Goal: Task Accomplishment & Management: Manage account settings

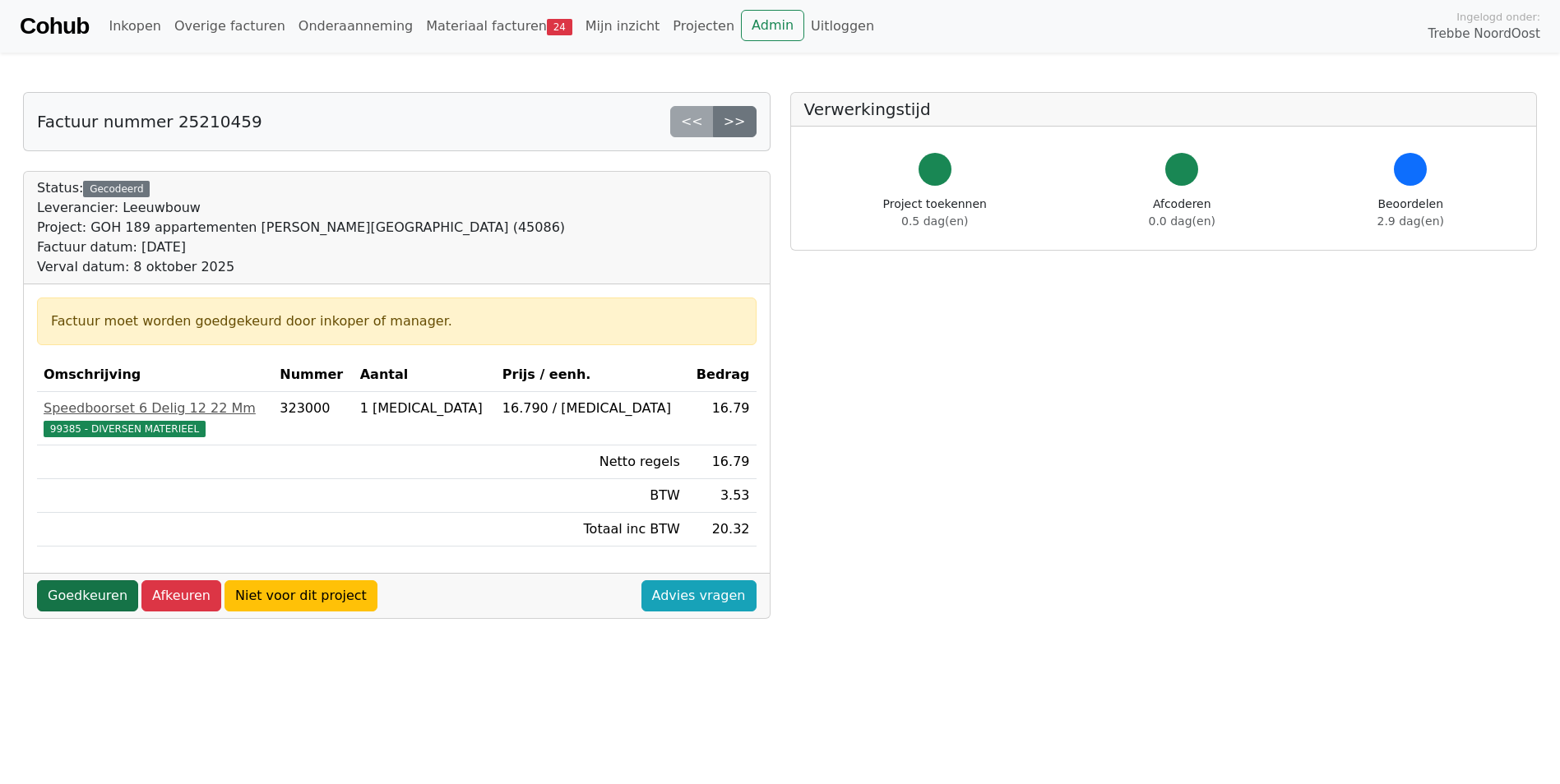
click at [90, 591] on link "Goedkeuren" at bounding box center [87, 596] width 101 height 31
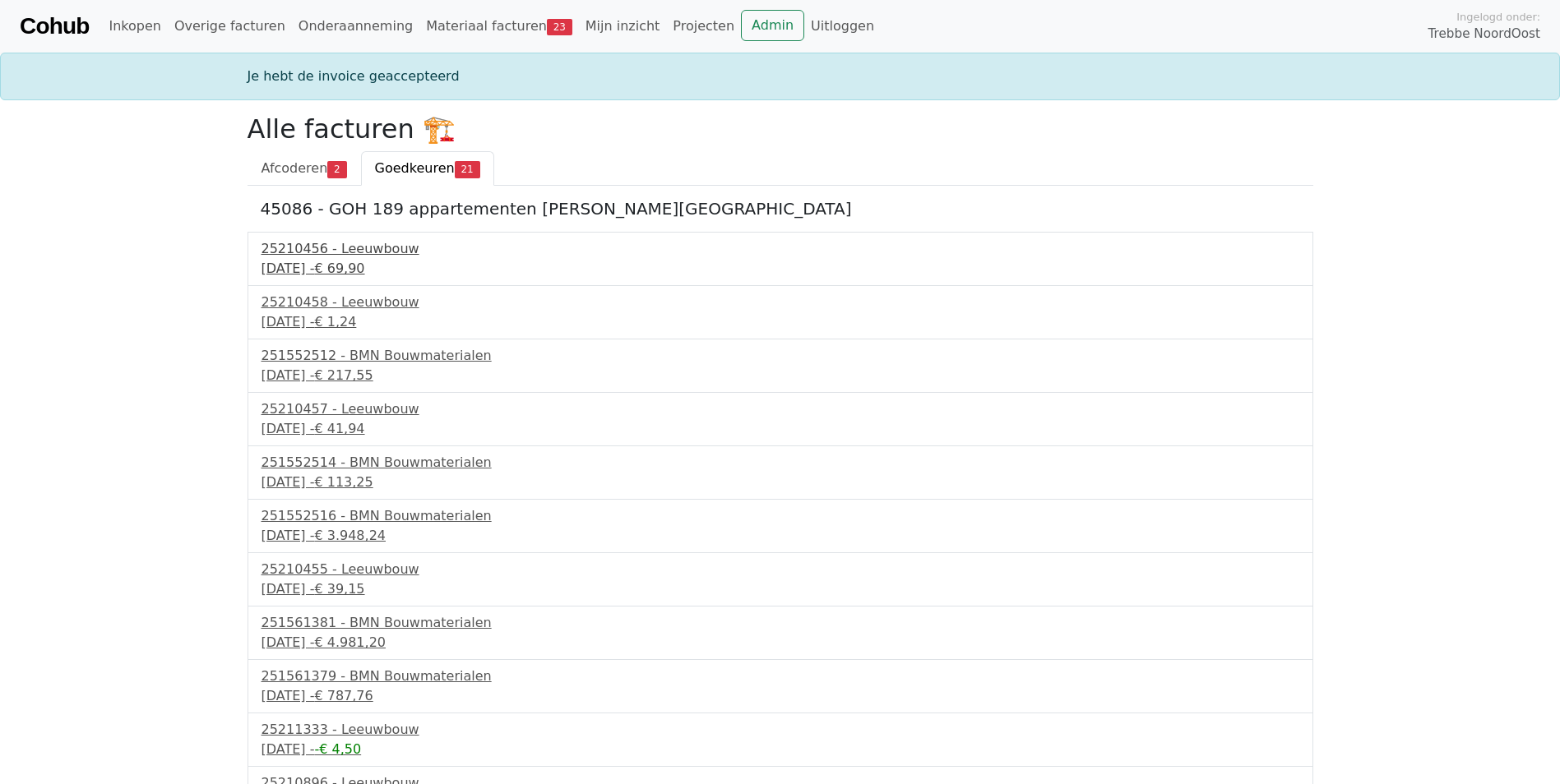
click at [301, 262] on div "8 september 2025 - € 69,90" at bounding box center [781, 269] width 1038 height 20
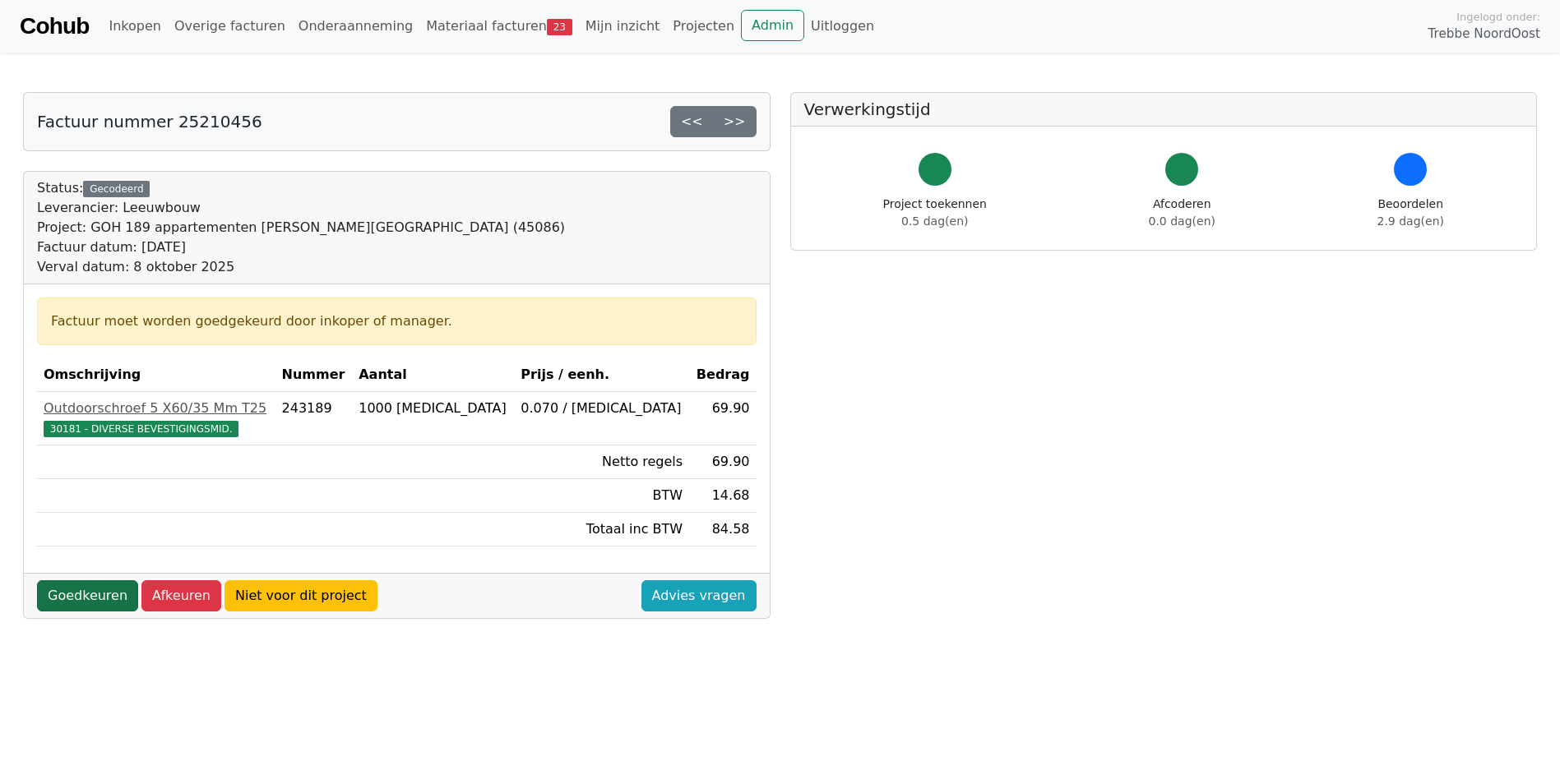
click at [99, 604] on link "Goedkeuren" at bounding box center [87, 596] width 101 height 31
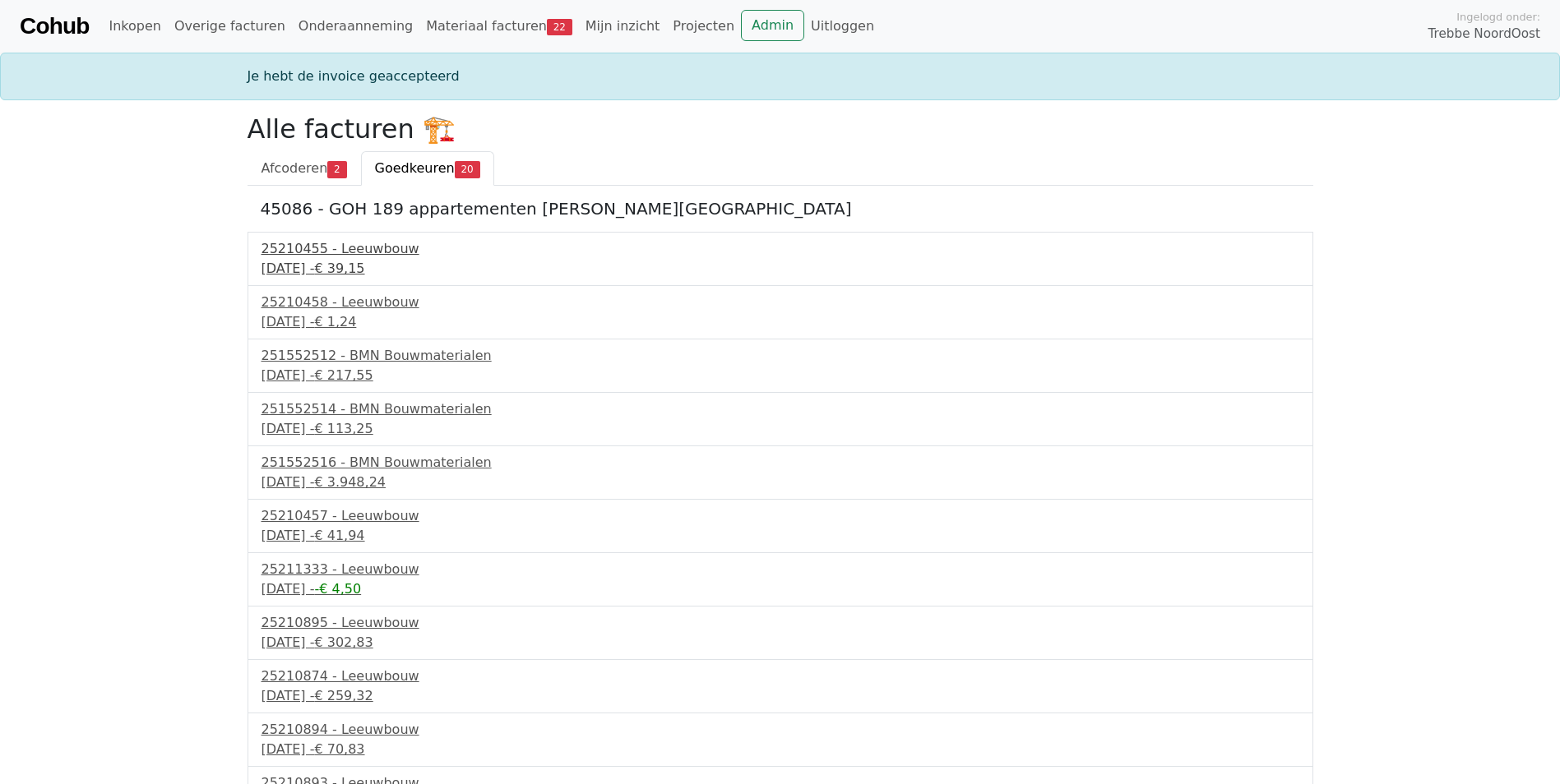
click at [302, 256] on div "25210455 - Leeuwbouw" at bounding box center [781, 249] width 1038 height 20
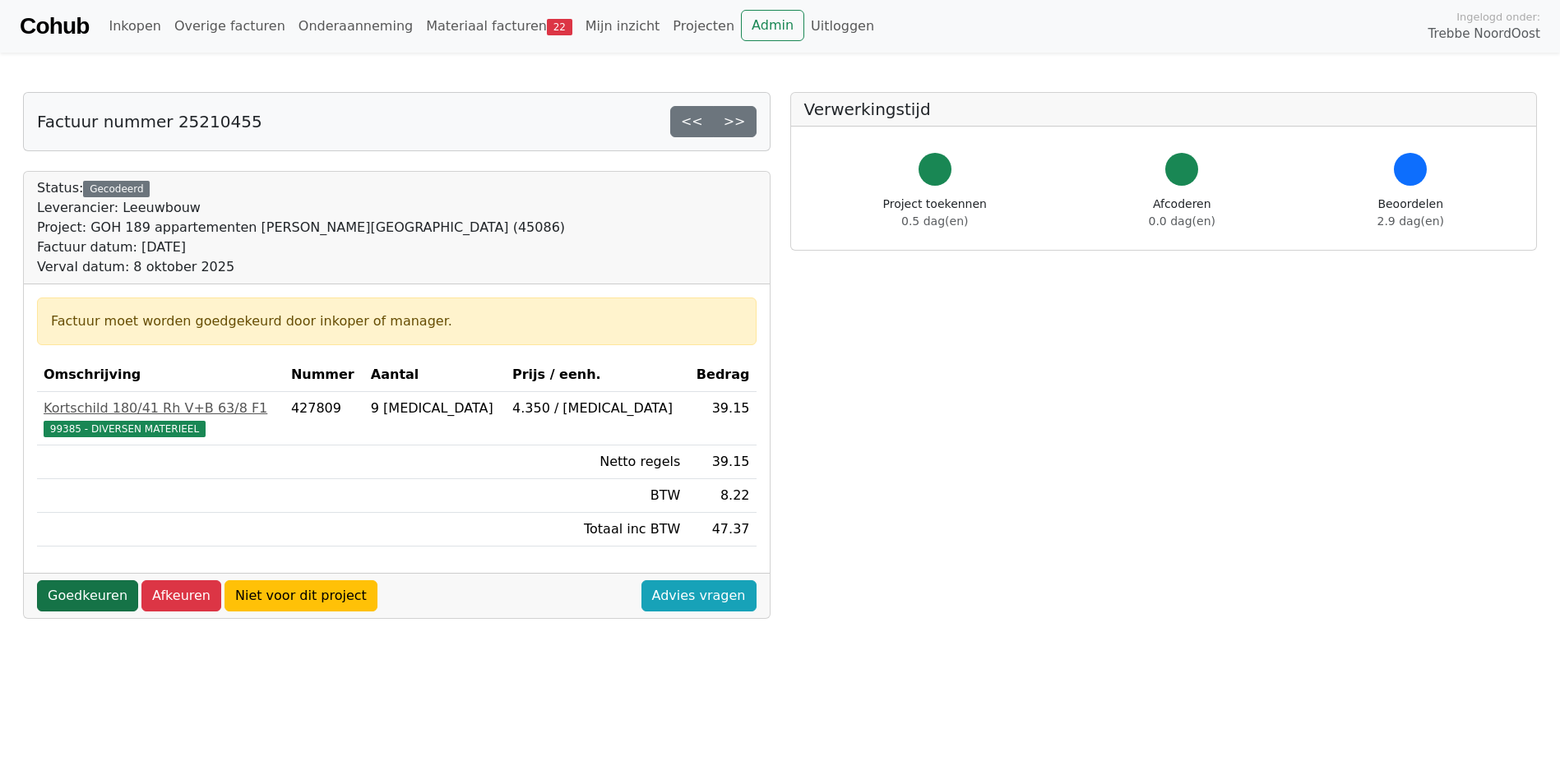
click at [80, 598] on link "Goedkeuren" at bounding box center [87, 596] width 101 height 31
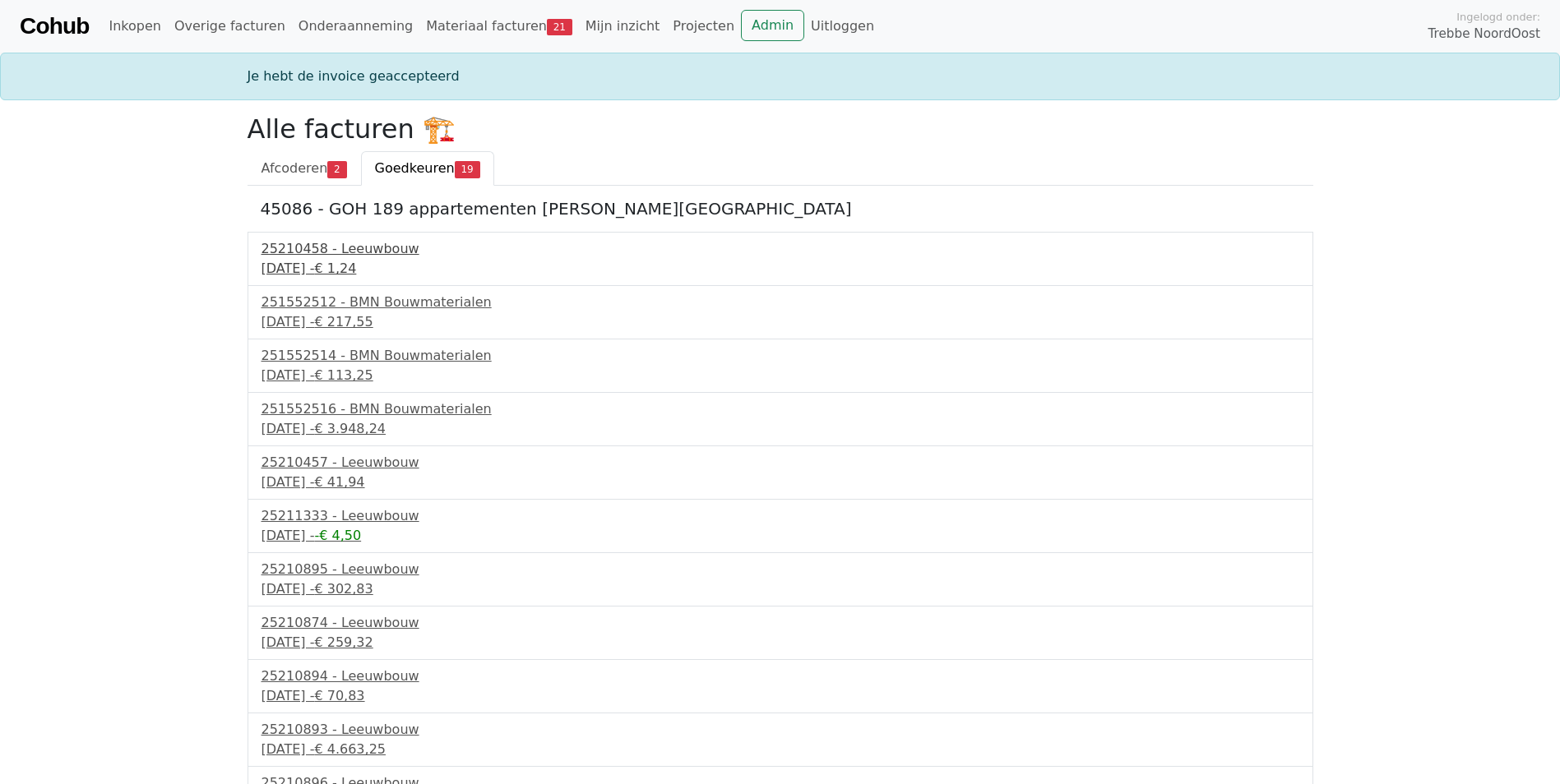
click at [371, 250] on div "25210458 - Leeuwbouw" at bounding box center [781, 249] width 1038 height 20
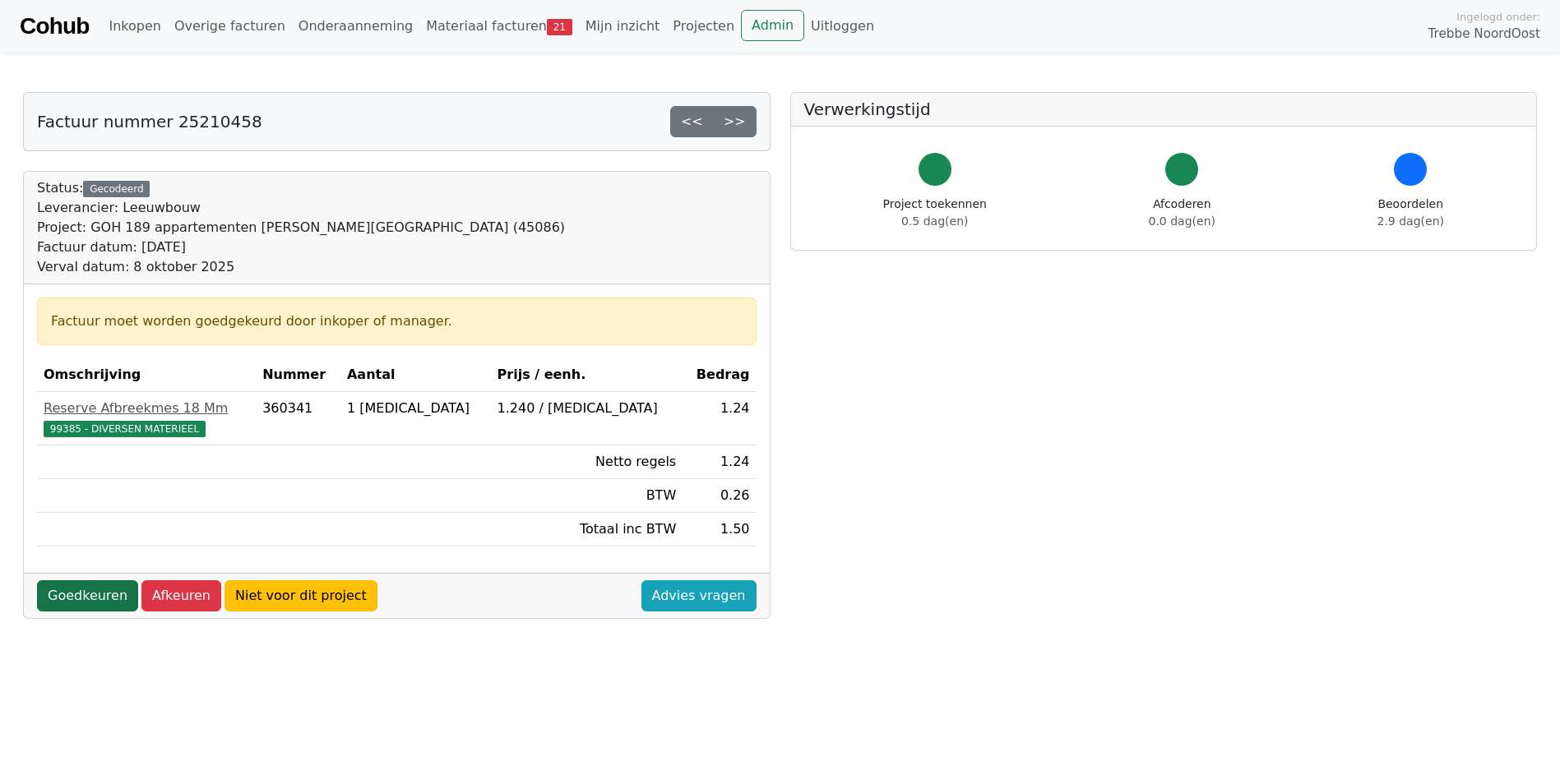
click at [62, 597] on link "Goedkeuren" at bounding box center [87, 596] width 101 height 31
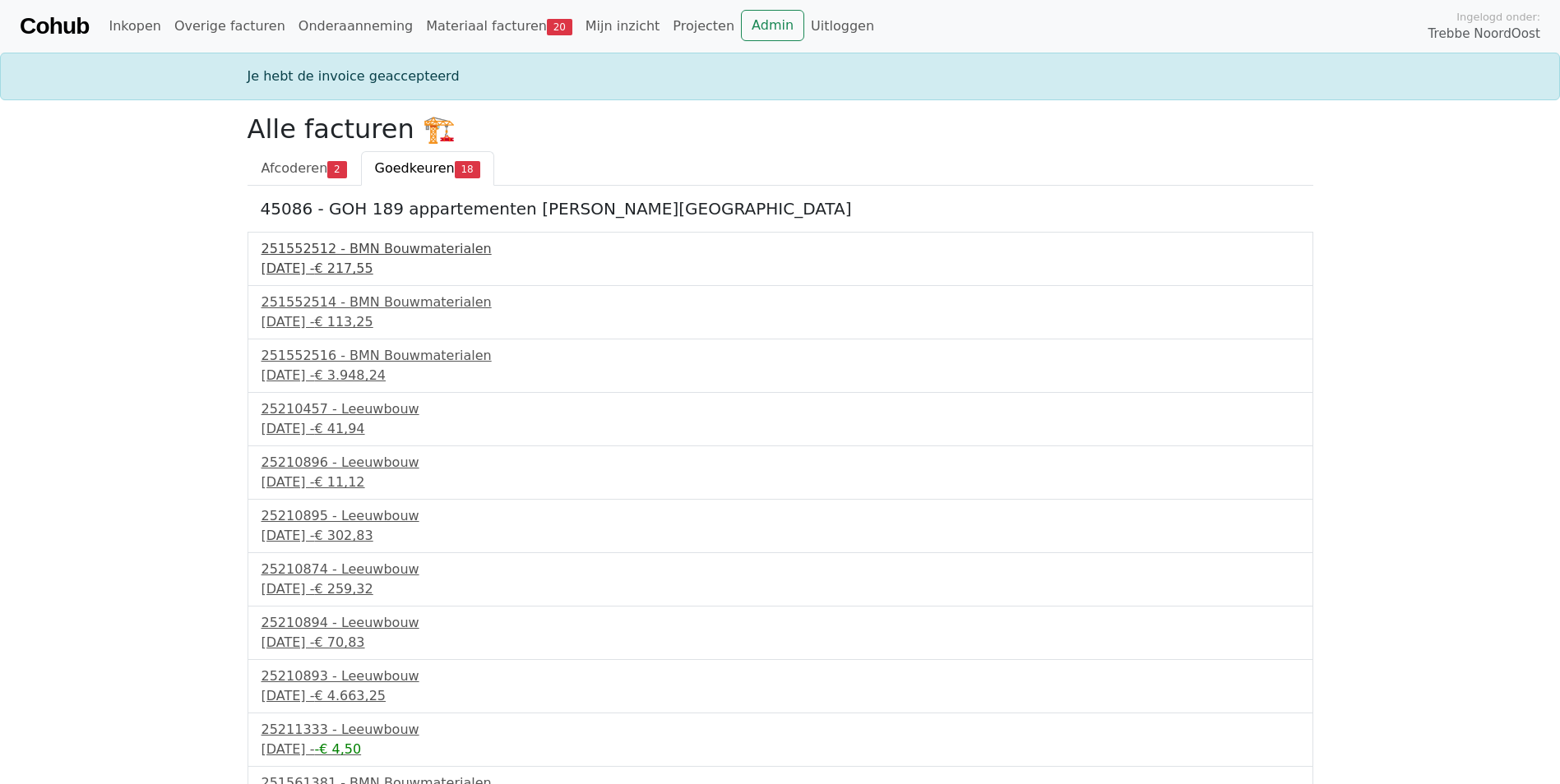
click at [352, 257] on div "251552512 - BMN Bouwmaterialen" at bounding box center [781, 249] width 1038 height 20
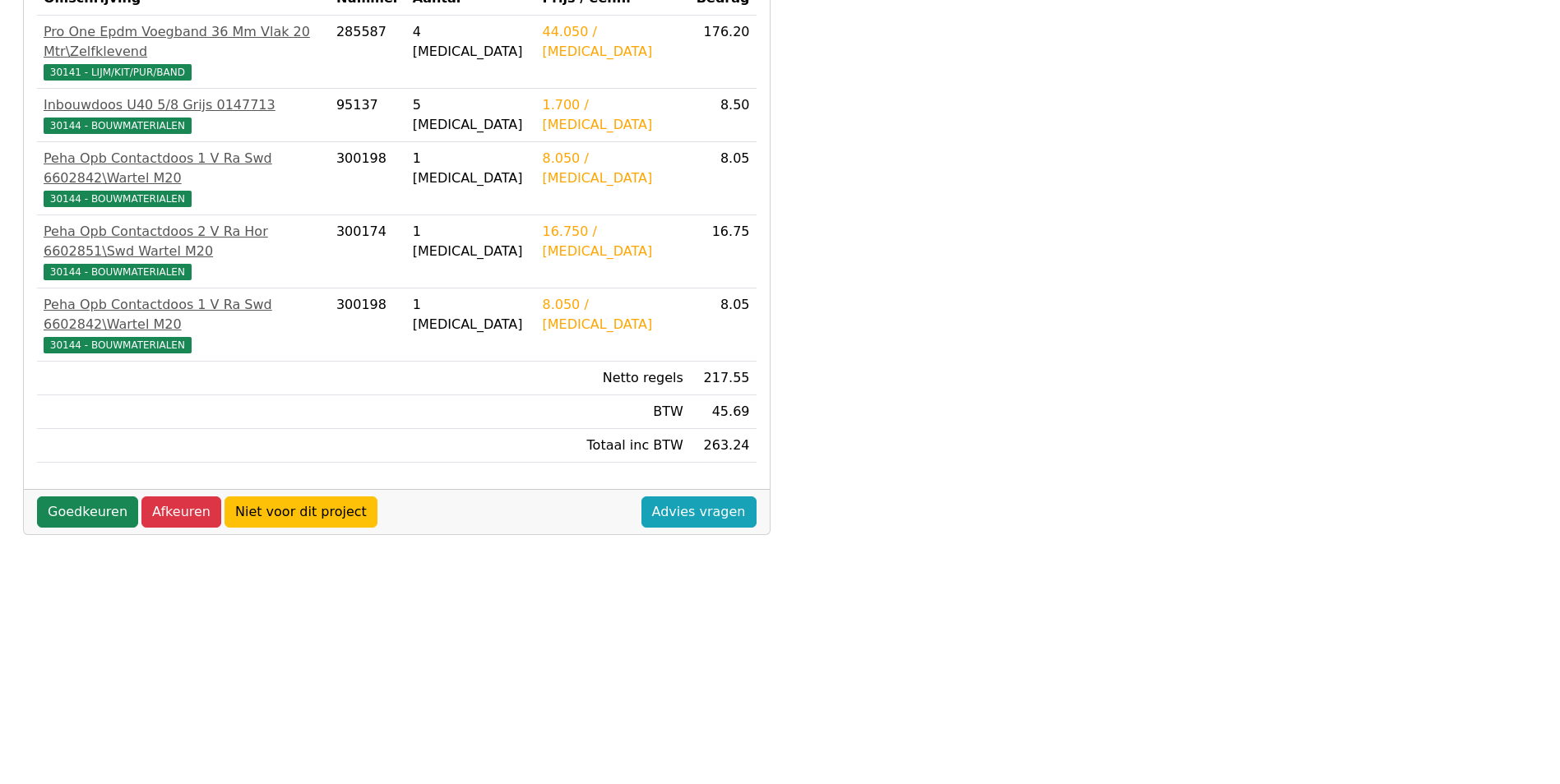
scroll to position [411, 0]
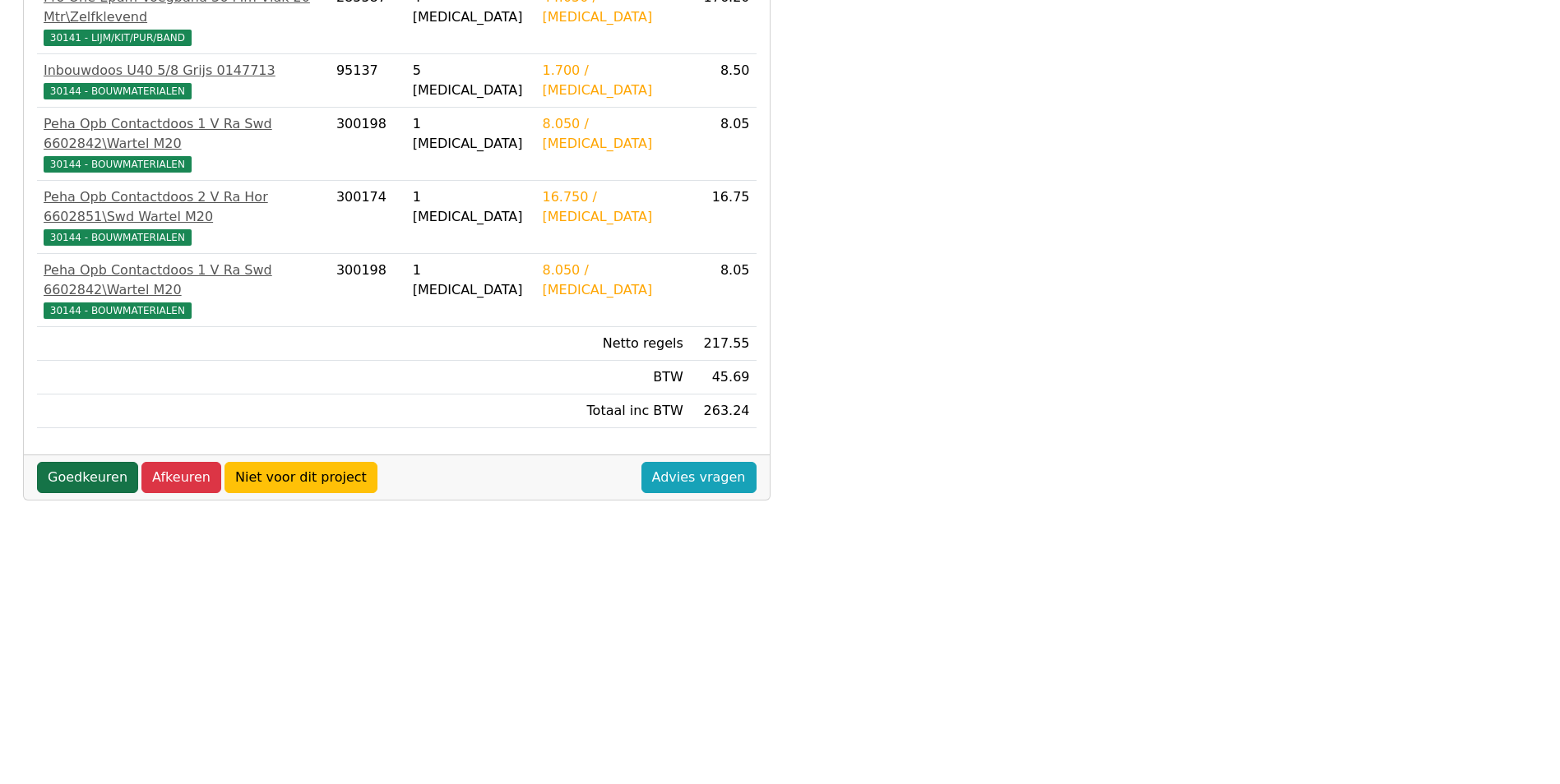
click at [118, 462] on link "Goedkeuren" at bounding box center [87, 477] width 101 height 31
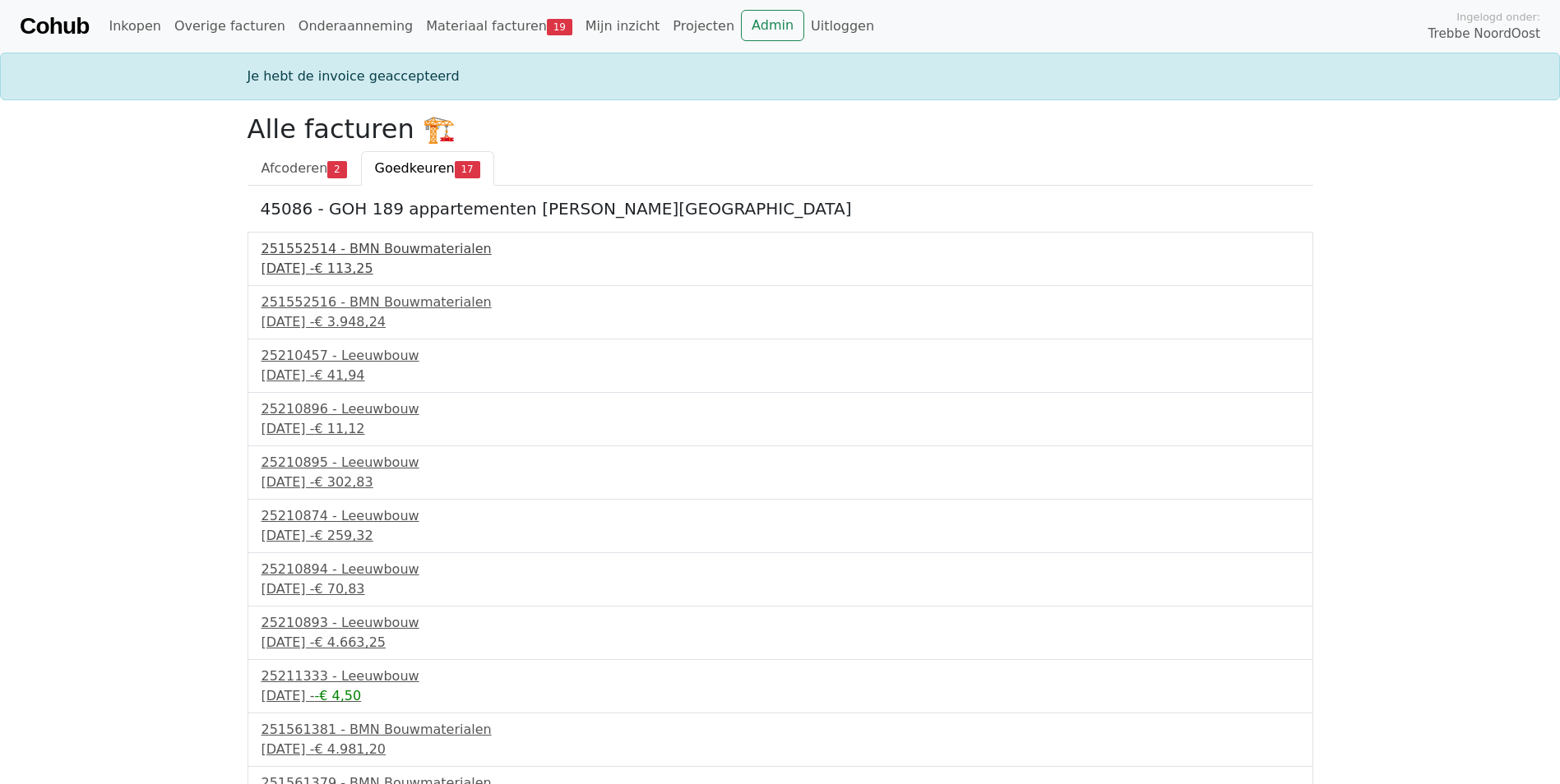
click at [317, 254] on div "251552514 - BMN Bouwmaterialen" at bounding box center [781, 249] width 1038 height 20
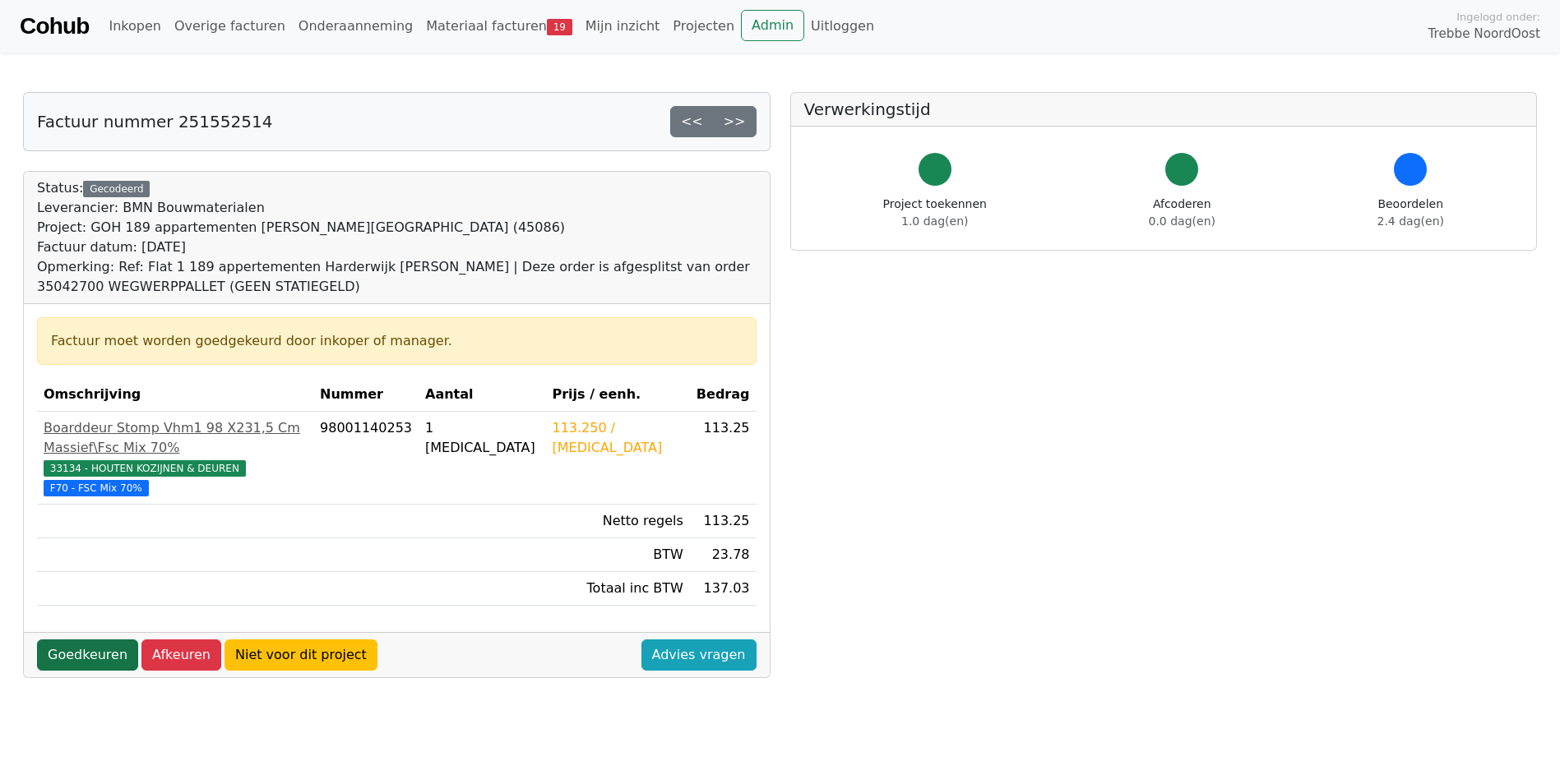
click at [82, 640] on link "Goedkeuren" at bounding box center [87, 655] width 101 height 31
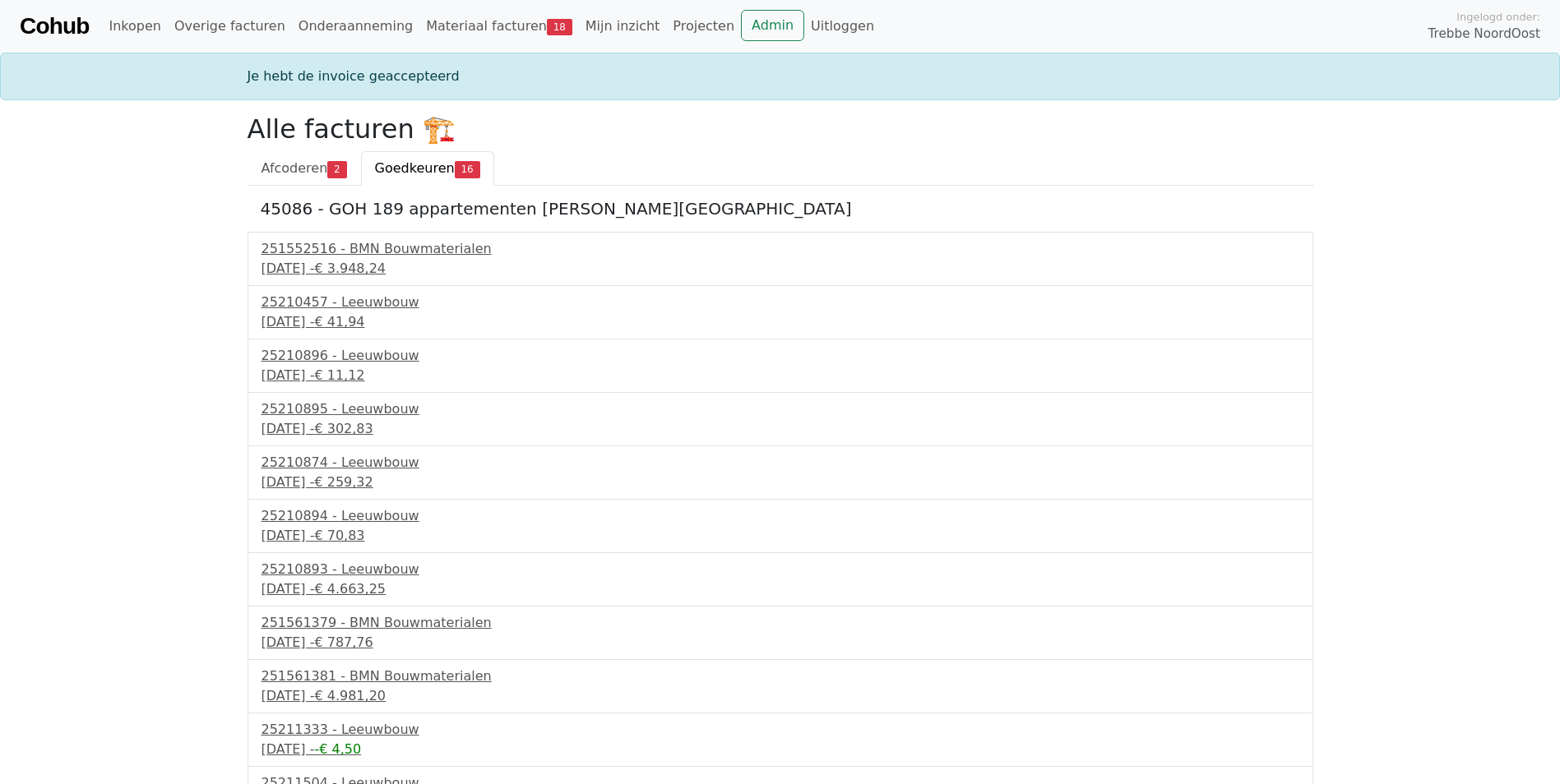
click at [388, 236] on div "251552516 - BMN Bouwmaterialen 8 september 2025 - € 3.948,24" at bounding box center [781, 259] width 1066 height 54
click at [377, 251] on div "251552516 - BMN Bouwmaterialen" at bounding box center [781, 249] width 1038 height 20
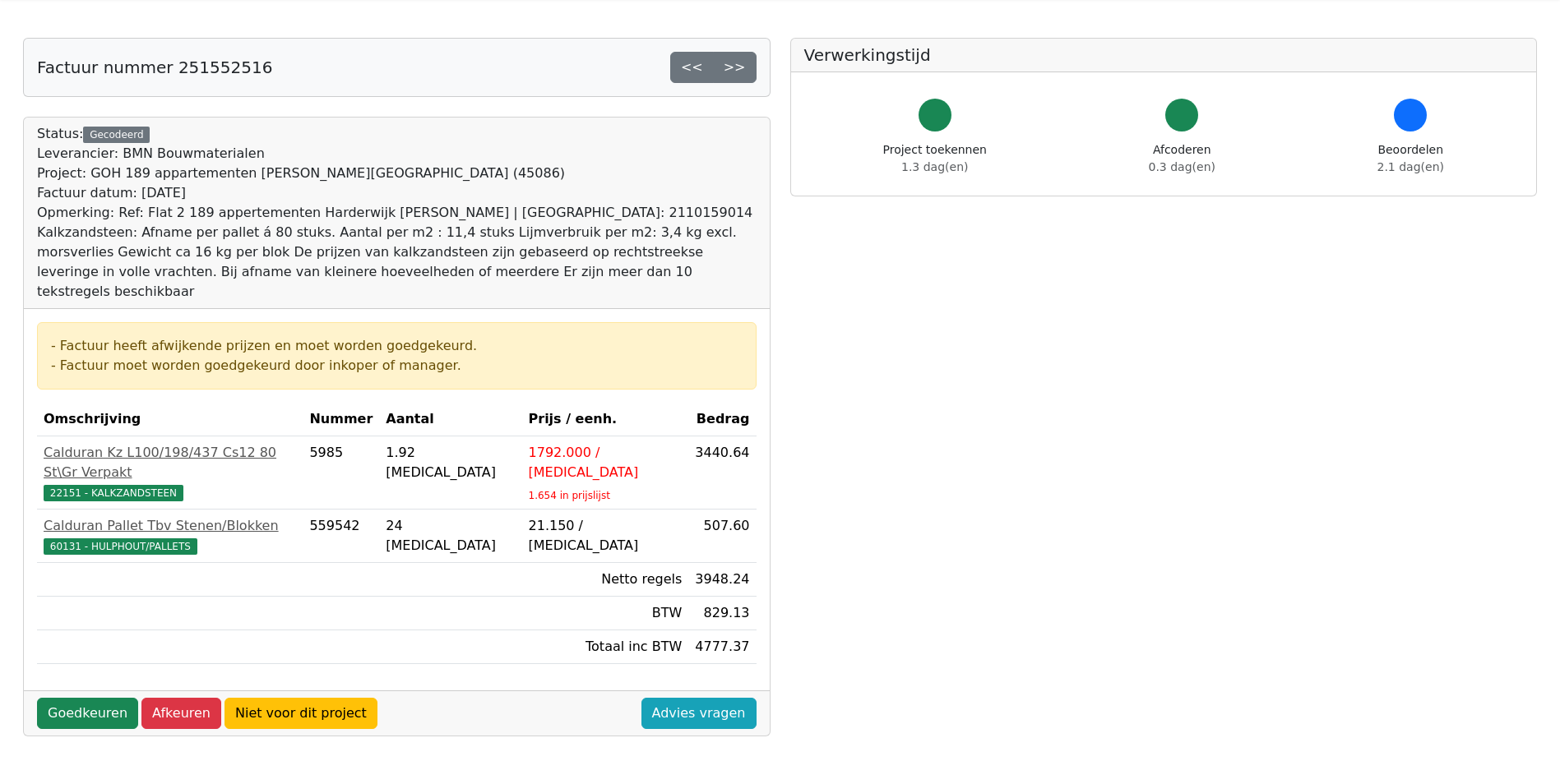
scroll to position [82, 0]
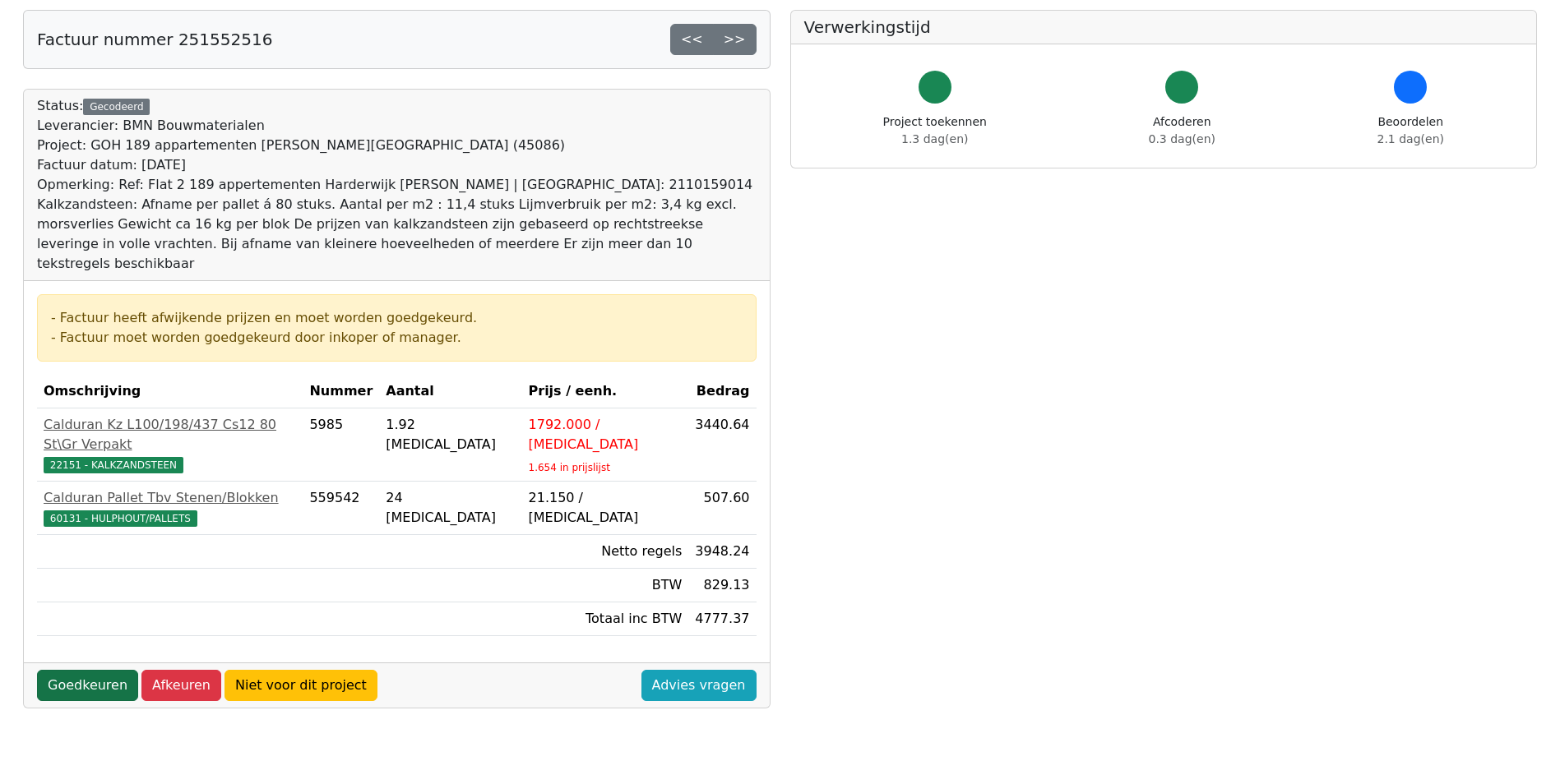
click at [111, 670] on link "Goedkeuren" at bounding box center [87, 686] width 101 height 31
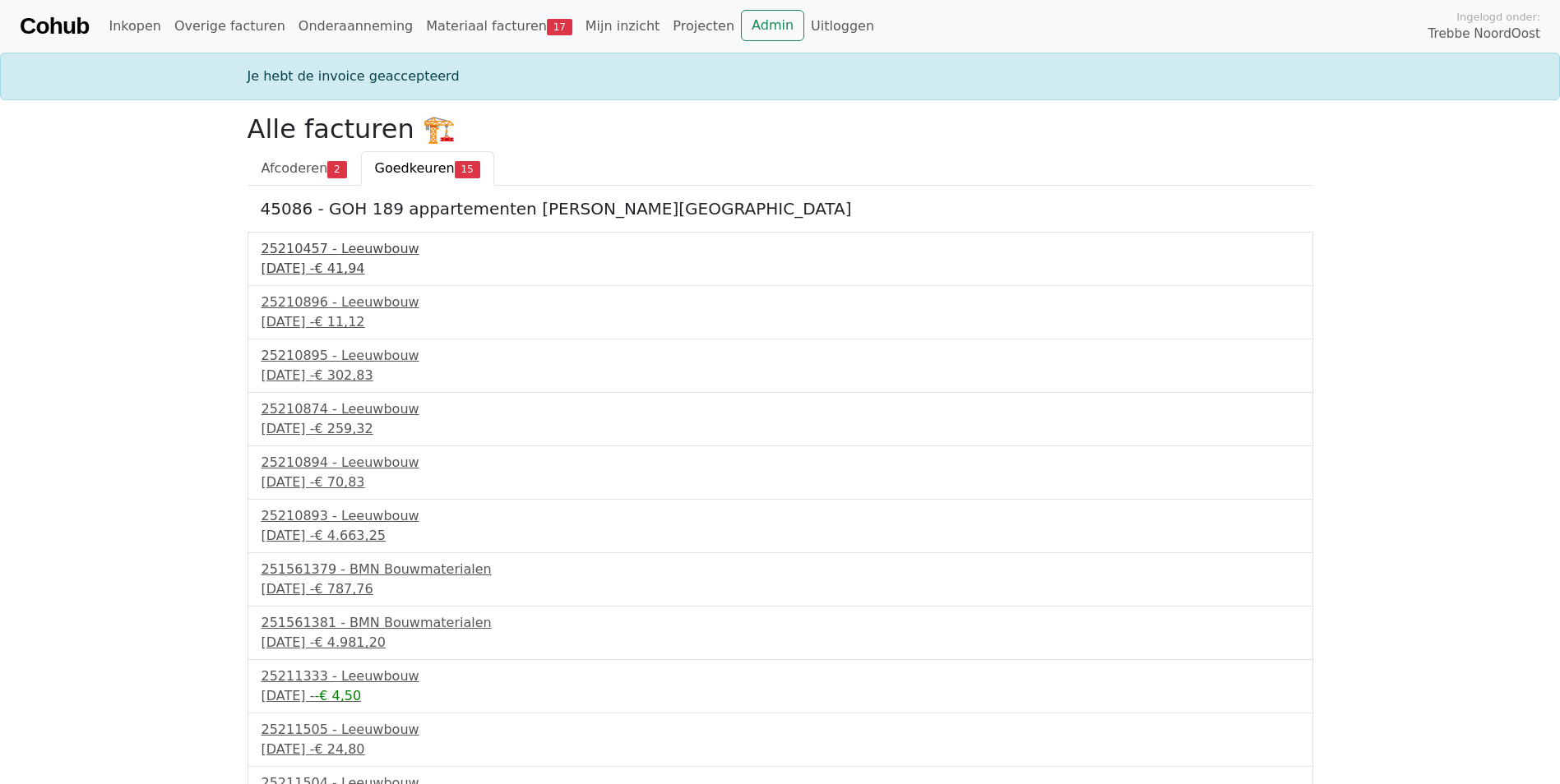
click at [336, 264] on div "8 september 2025 - € 41,94" at bounding box center [781, 269] width 1038 height 20
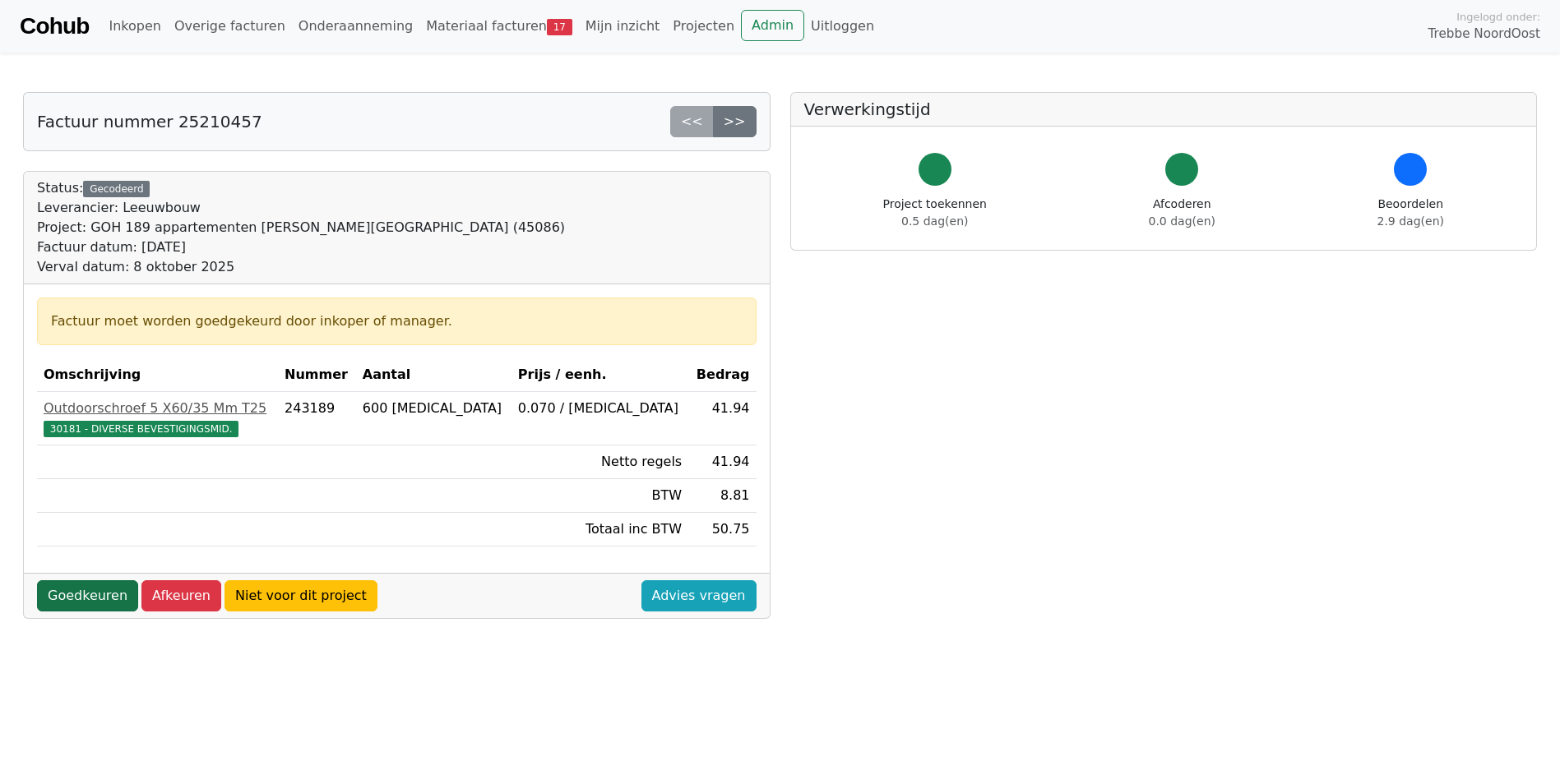
click at [86, 597] on link "Goedkeuren" at bounding box center [87, 596] width 101 height 31
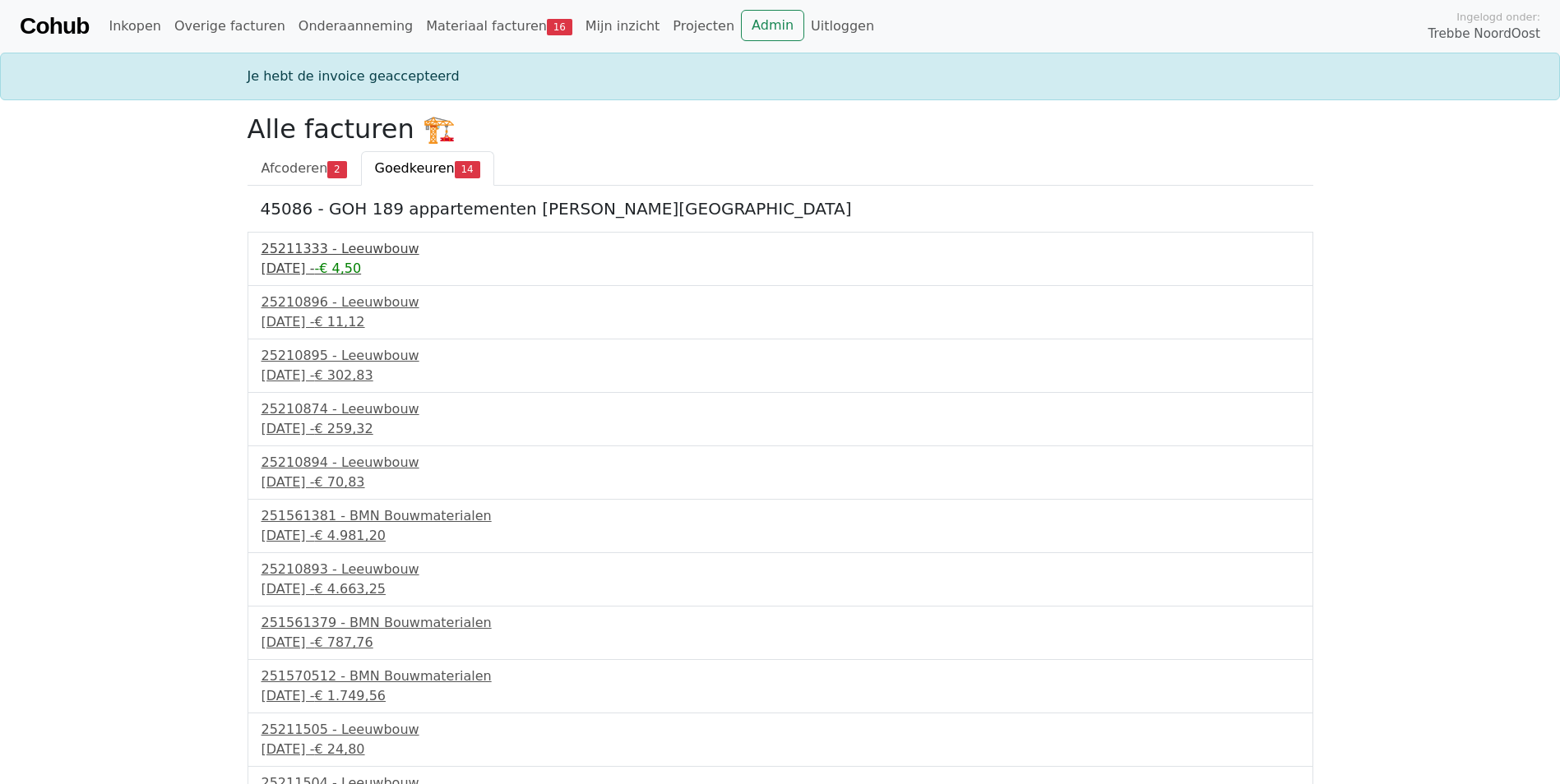
click at [309, 261] on div "9 september 2025 - -€ 4,50" at bounding box center [781, 269] width 1038 height 20
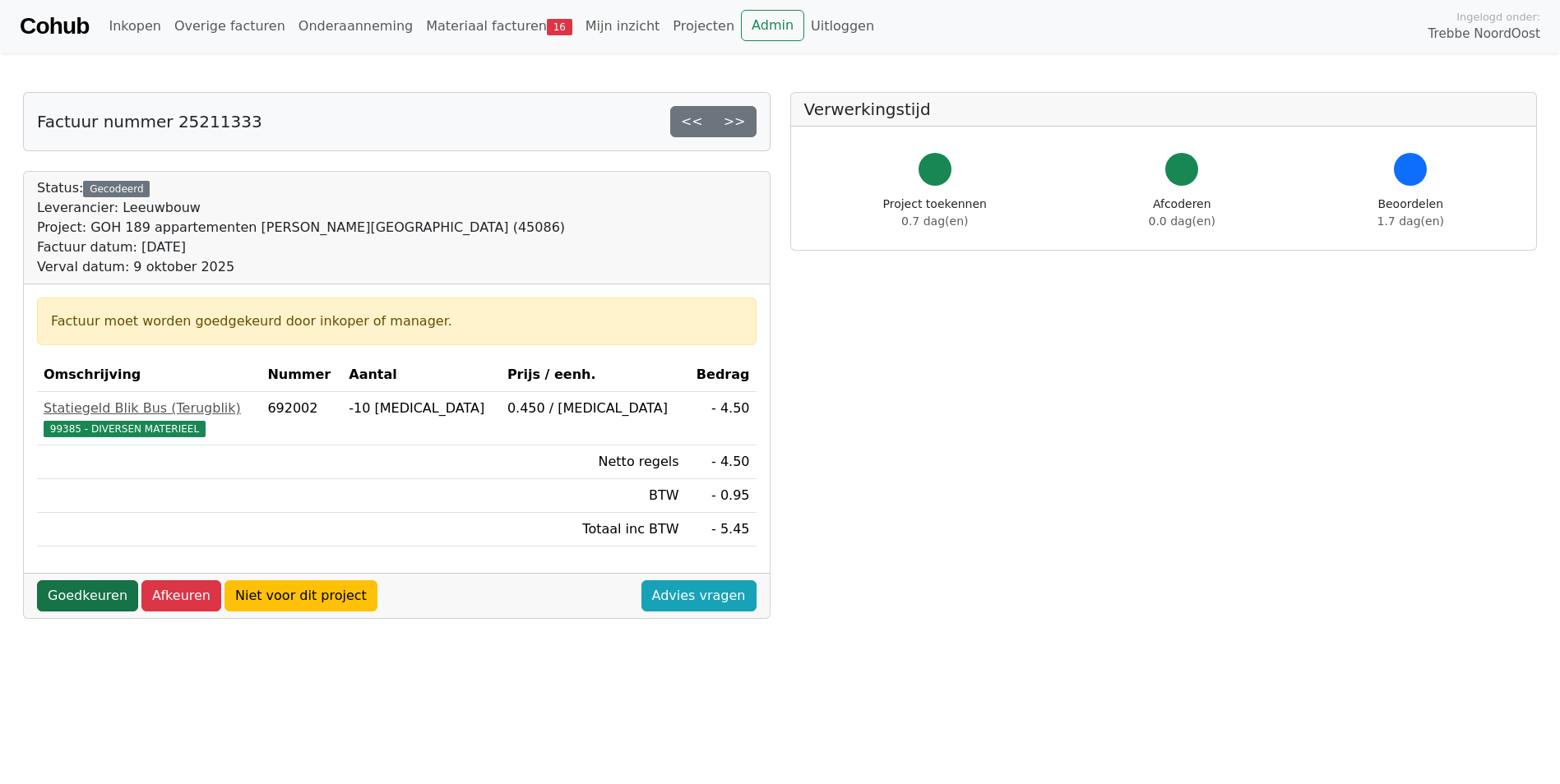
click at [105, 595] on link "Goedkeuren" at bounding box center [87, 596] width 101 height 31
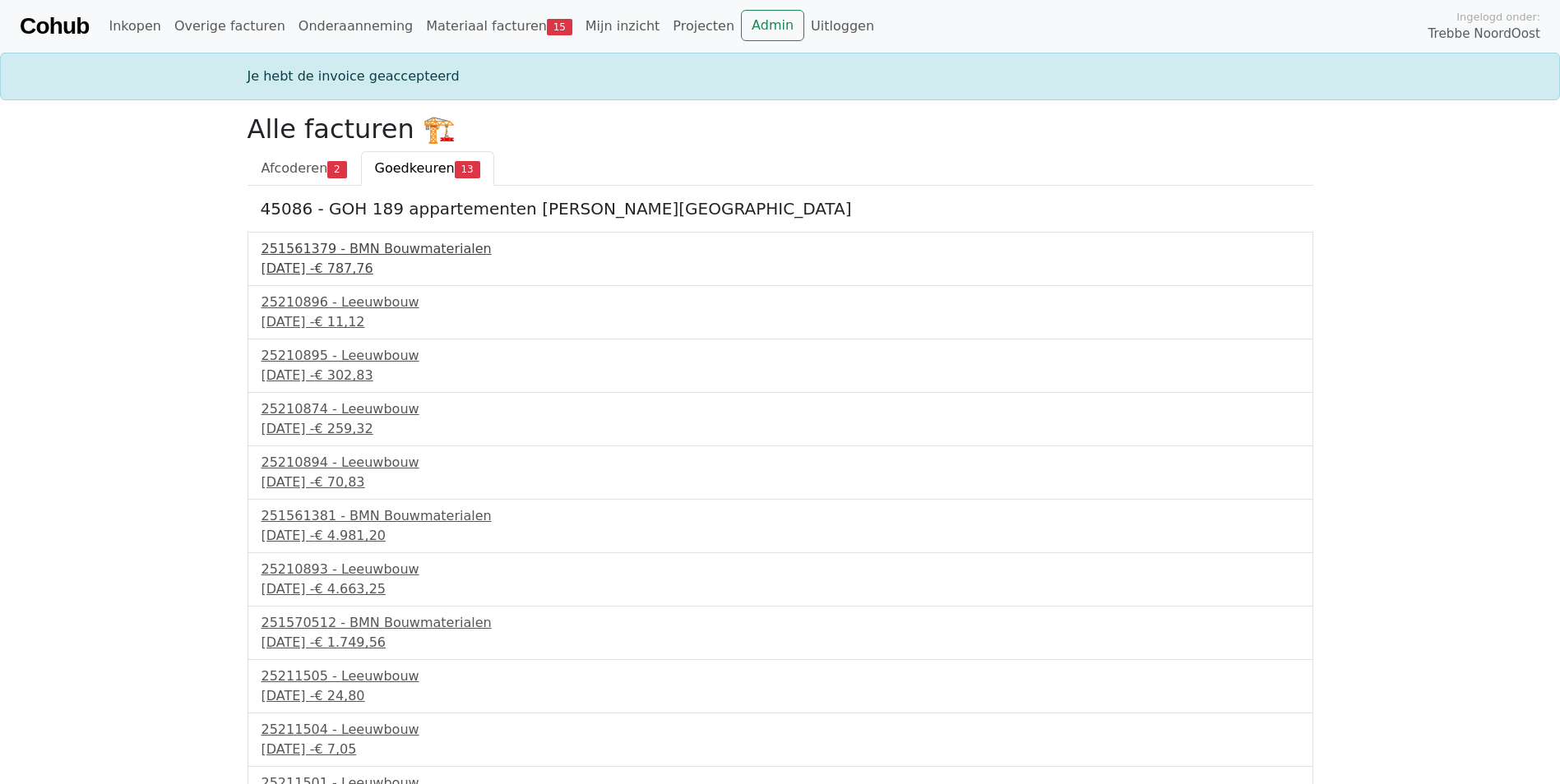
click at [340, 252] on div "251561379 - BMN Bouwmaterialen" at bounding box center [781, 249] width 1038 height 20
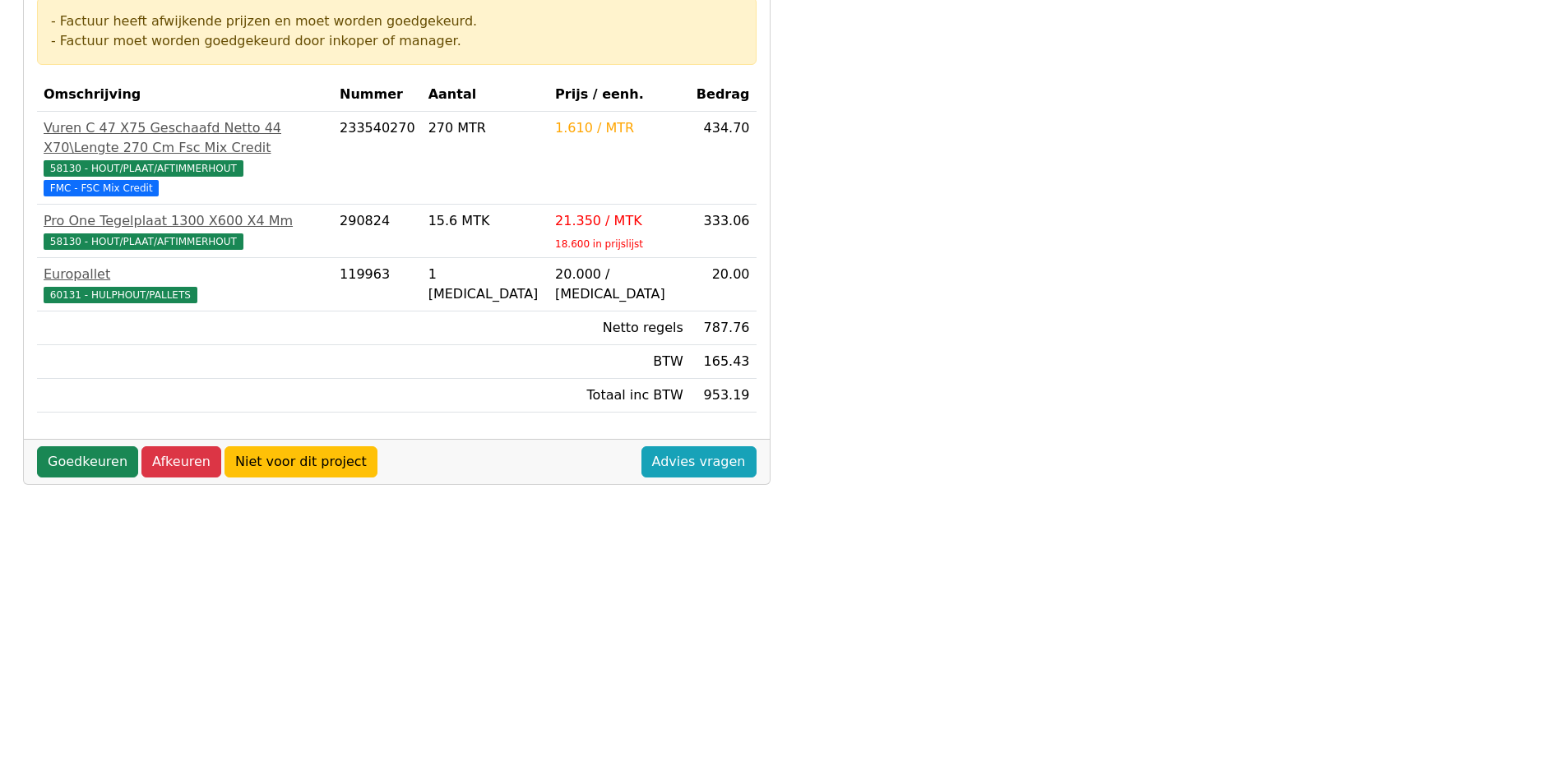
scroll to position [270, 0]
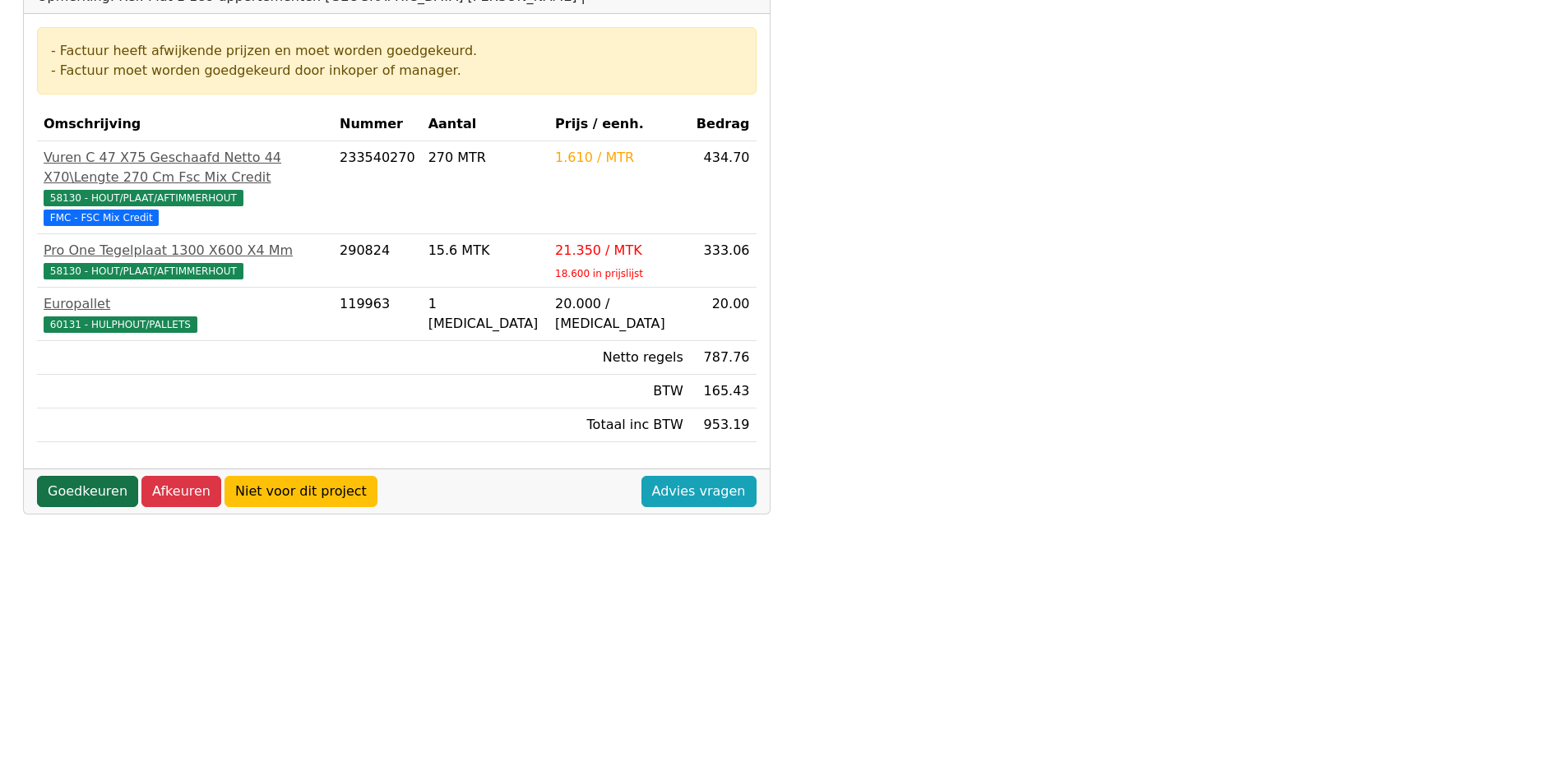
click at [60, 490] on link "Goedkeuren" at bounding box center [87, 491] width 101 height 31
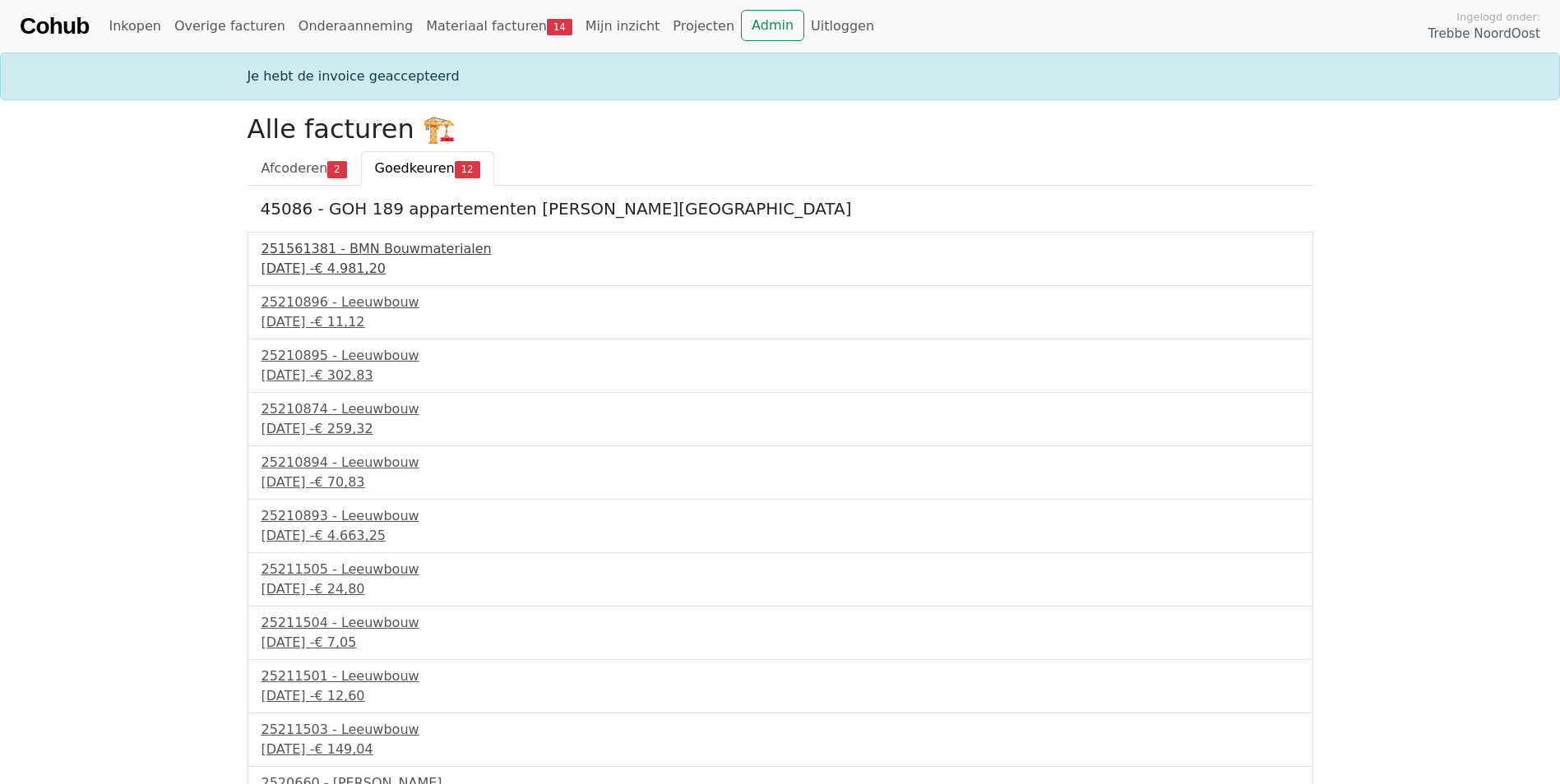
click at [340, 256] on div "251561381 - BMN Bouwmaterialen" at bounding box center [781, 249] width 1038 height 20
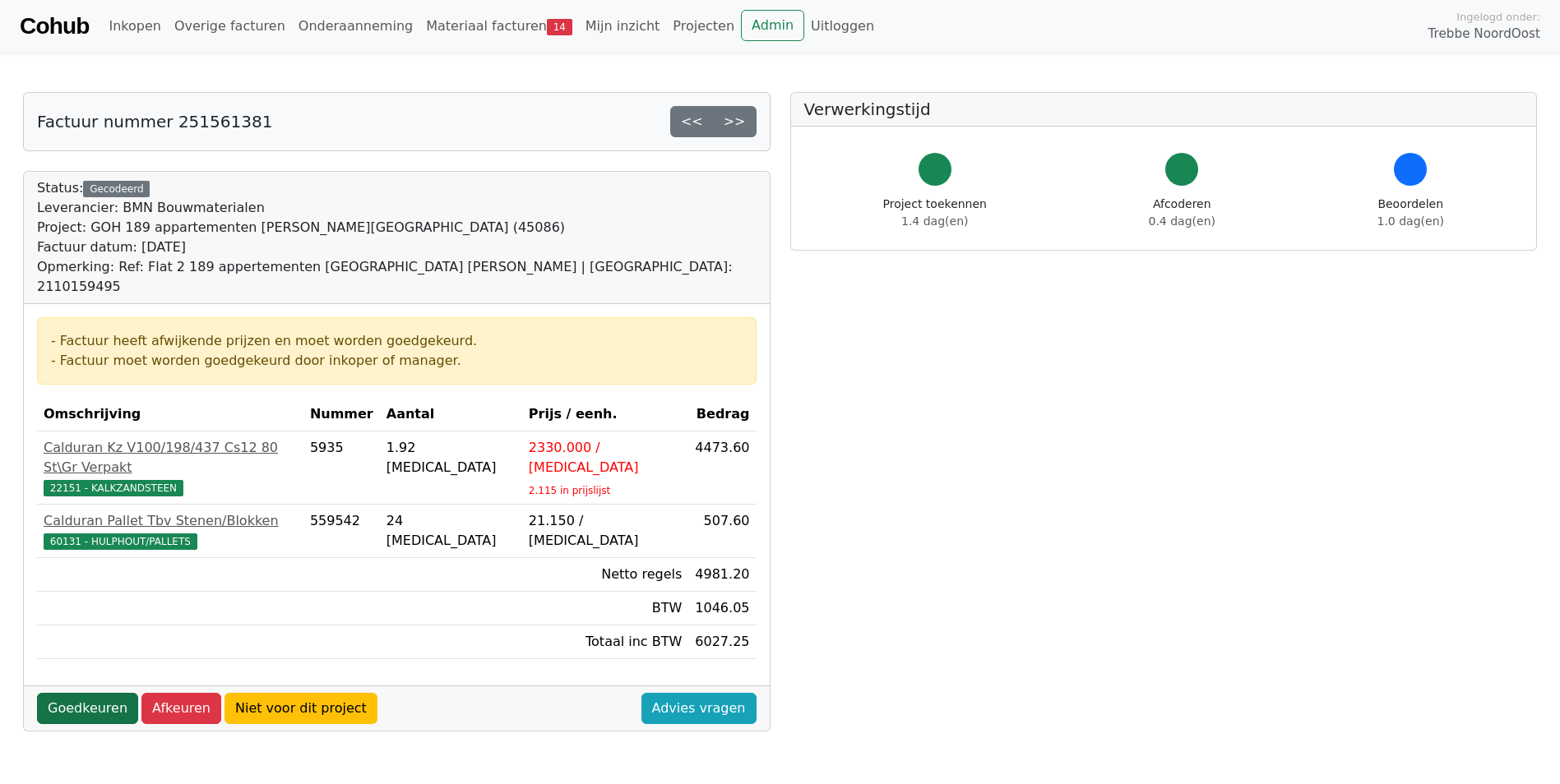
click at [92, 693] on link "Goedkeuren" at bounding box center [87, 709] width 101 height 31
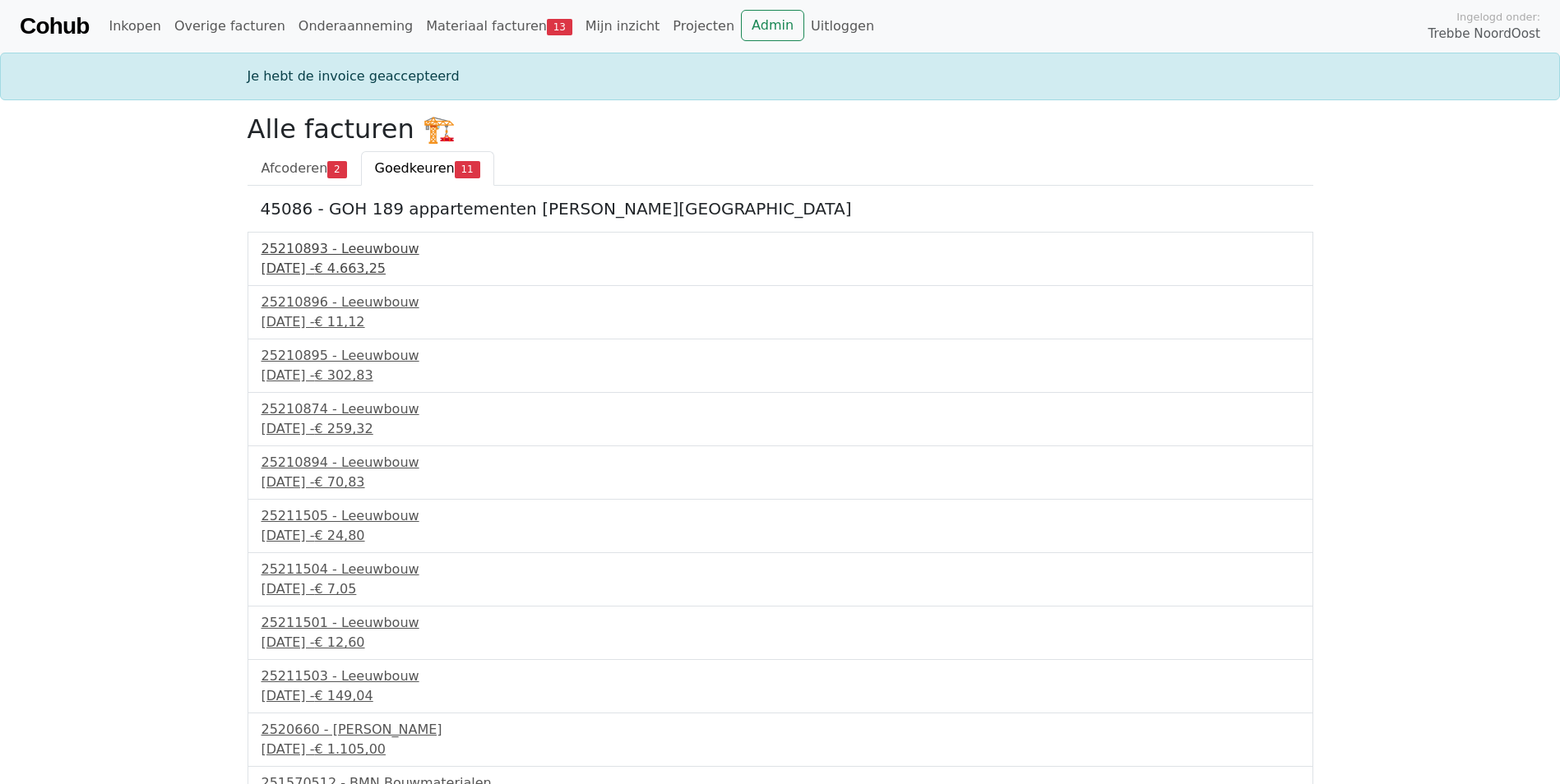
click at [373, 270] on div "[DATE] - € 4.663,25" at bounding box center [781, 269] width 1038 height 20
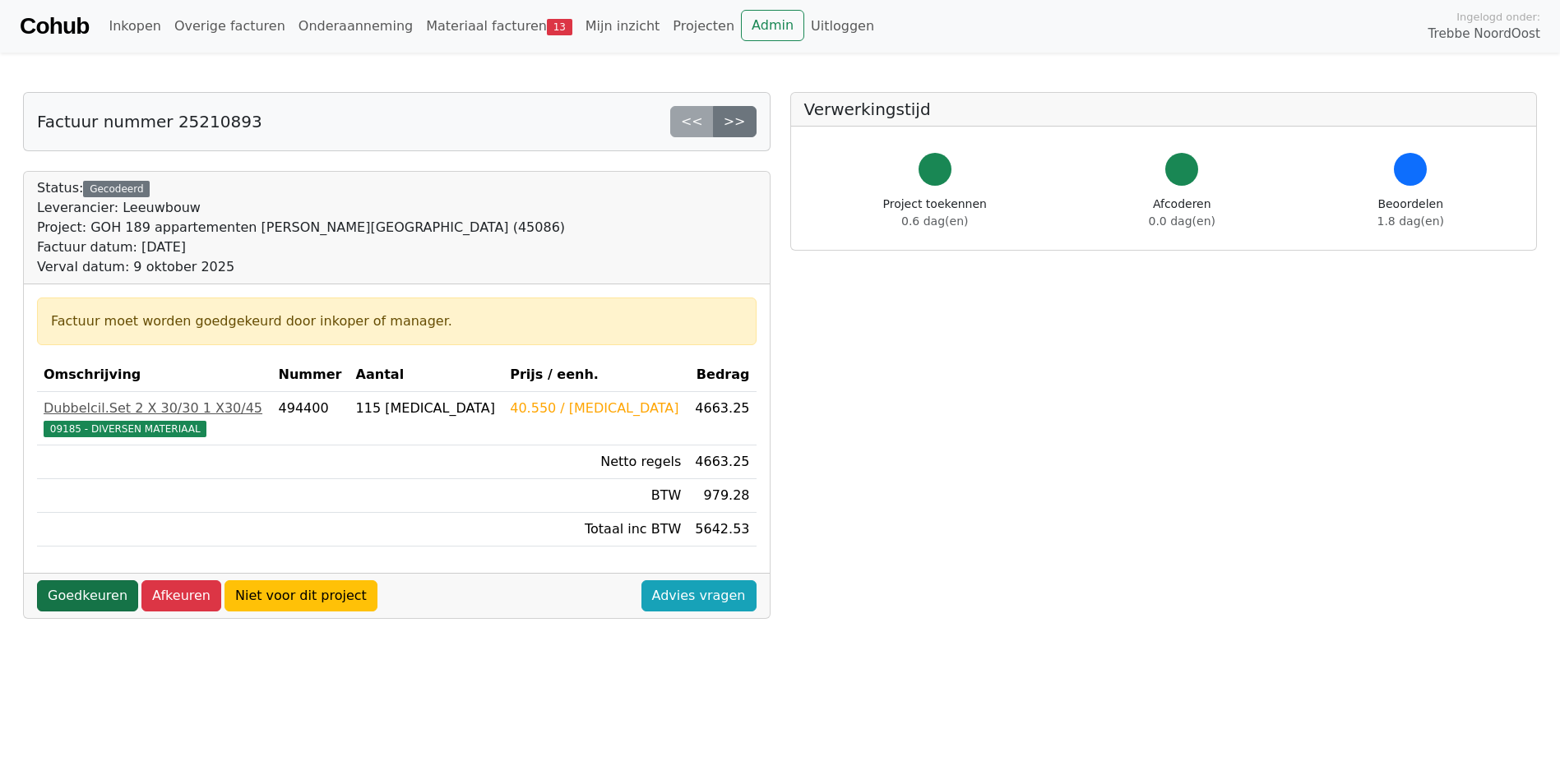
click at [91, 603] on link "Goedkeuren" at bounding box center [87, 596] width 101 height 31
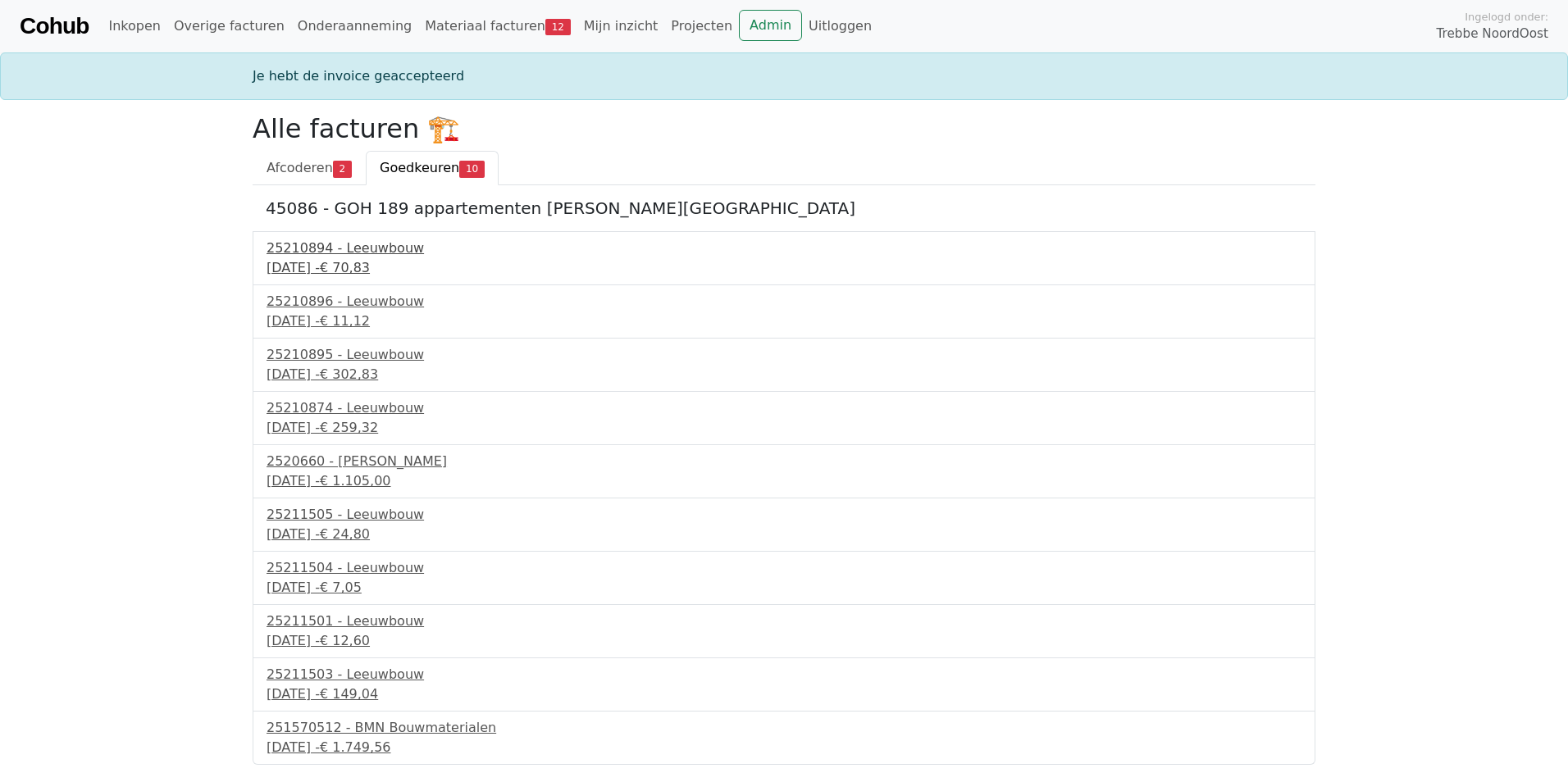
click at [343, 256] on div "25210894 - Leeuwbouw" at bounding box center [784, 248] width 1035 height 20
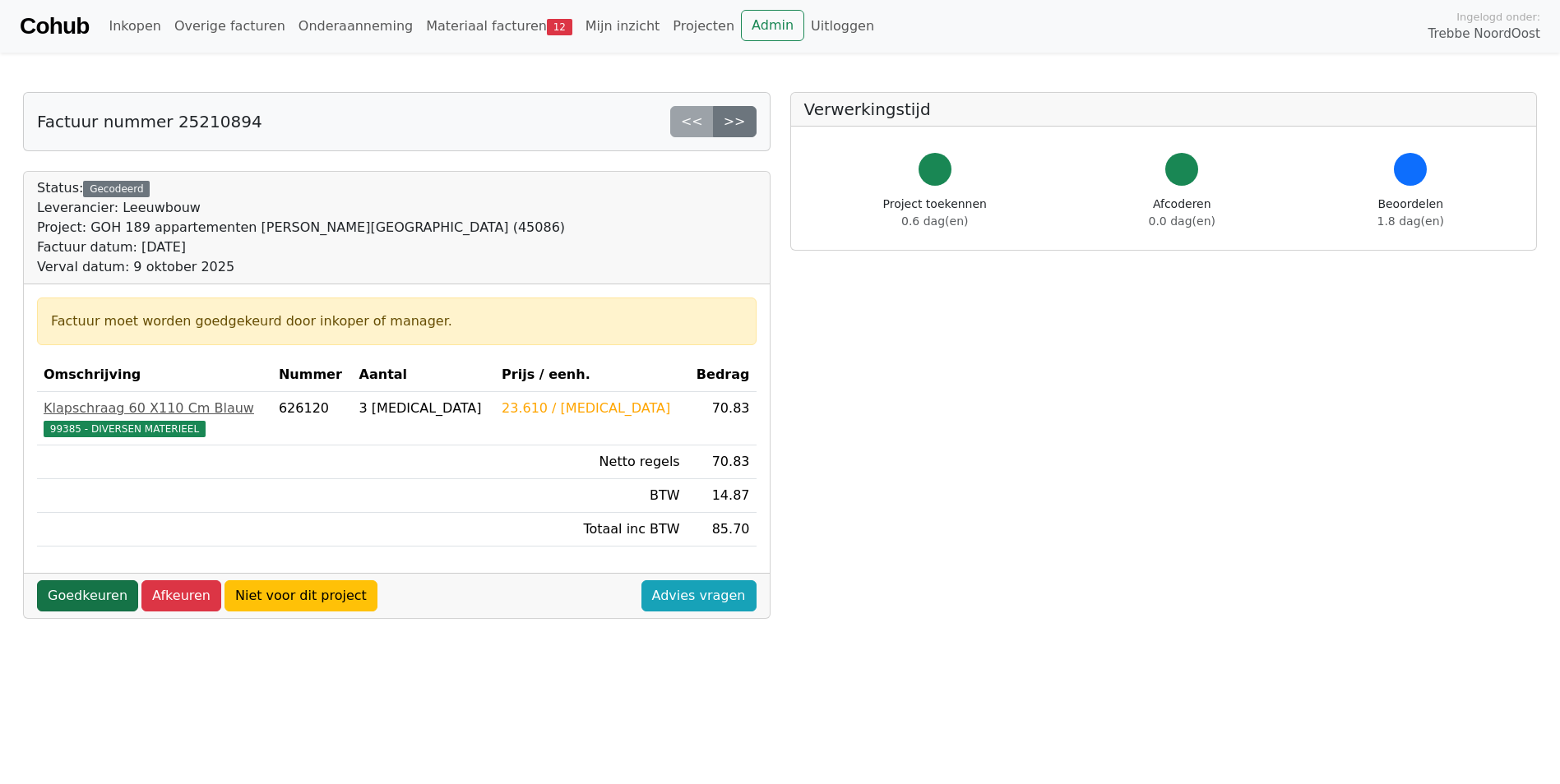
click at [69, 599] on link "Goedkeuren" at bounding box center [87, 596] width 101 height 31
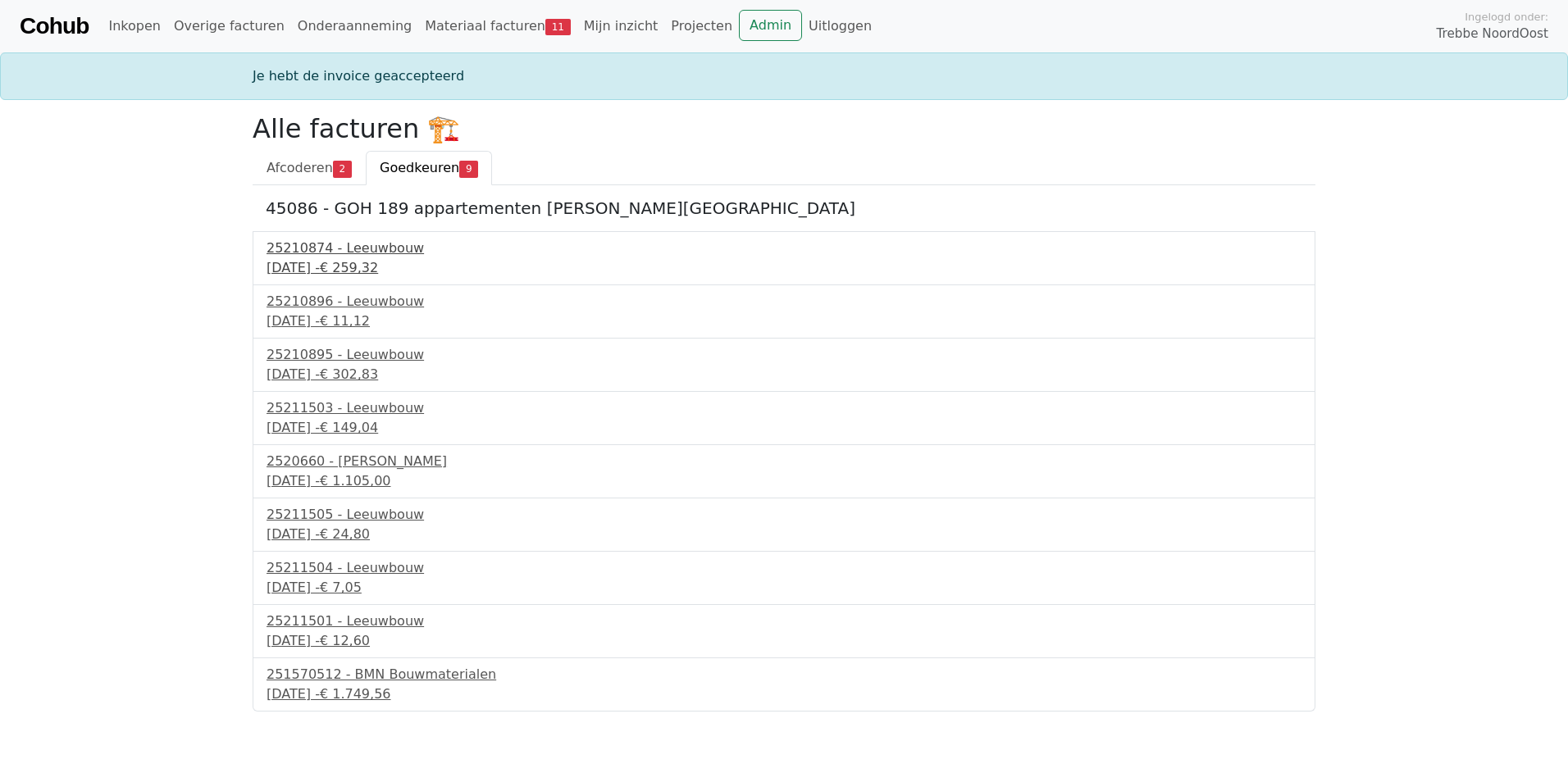
click at [341, 266] on div "9 september 2025 - € 259,32" at bounding box center [784, 268] width 1035 height 20
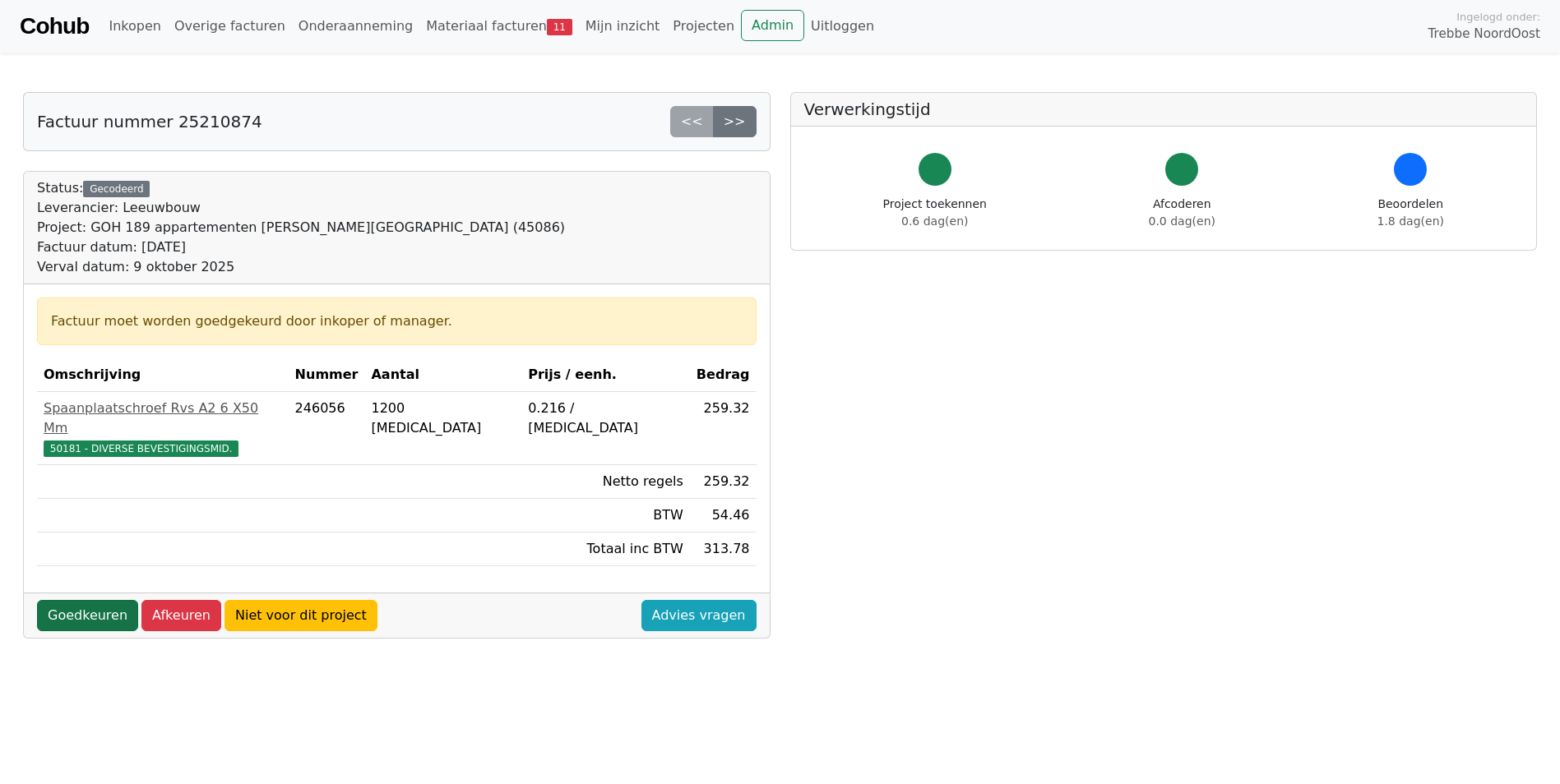
click at [67, 601] on link "Goedkeuren" at bounding box center [87, 616] width 101 height 31
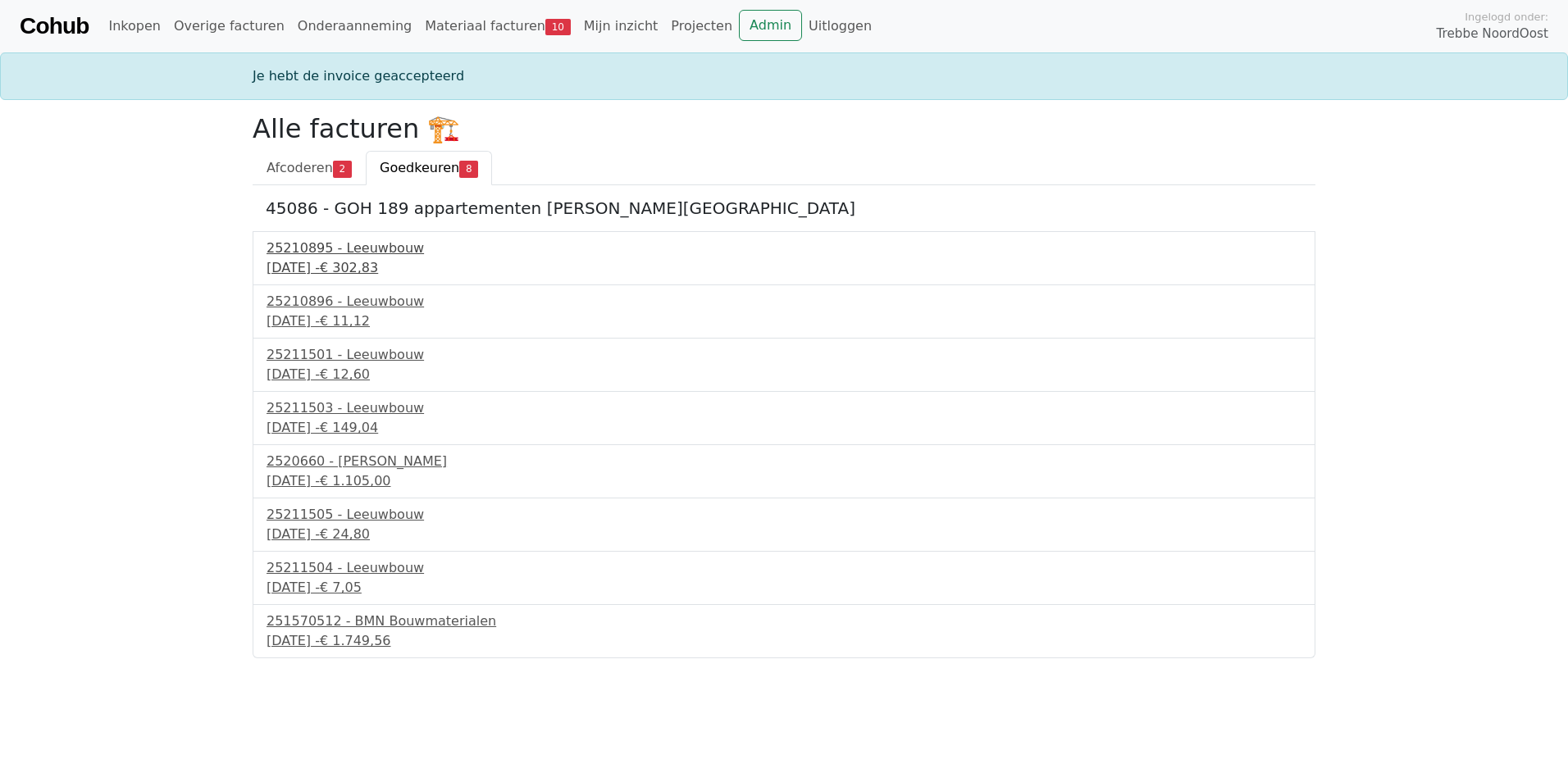
click at [325, 260] on div "9 september 2025 - € 302,83" at bounding box center [784, 268] width 1035 height 20
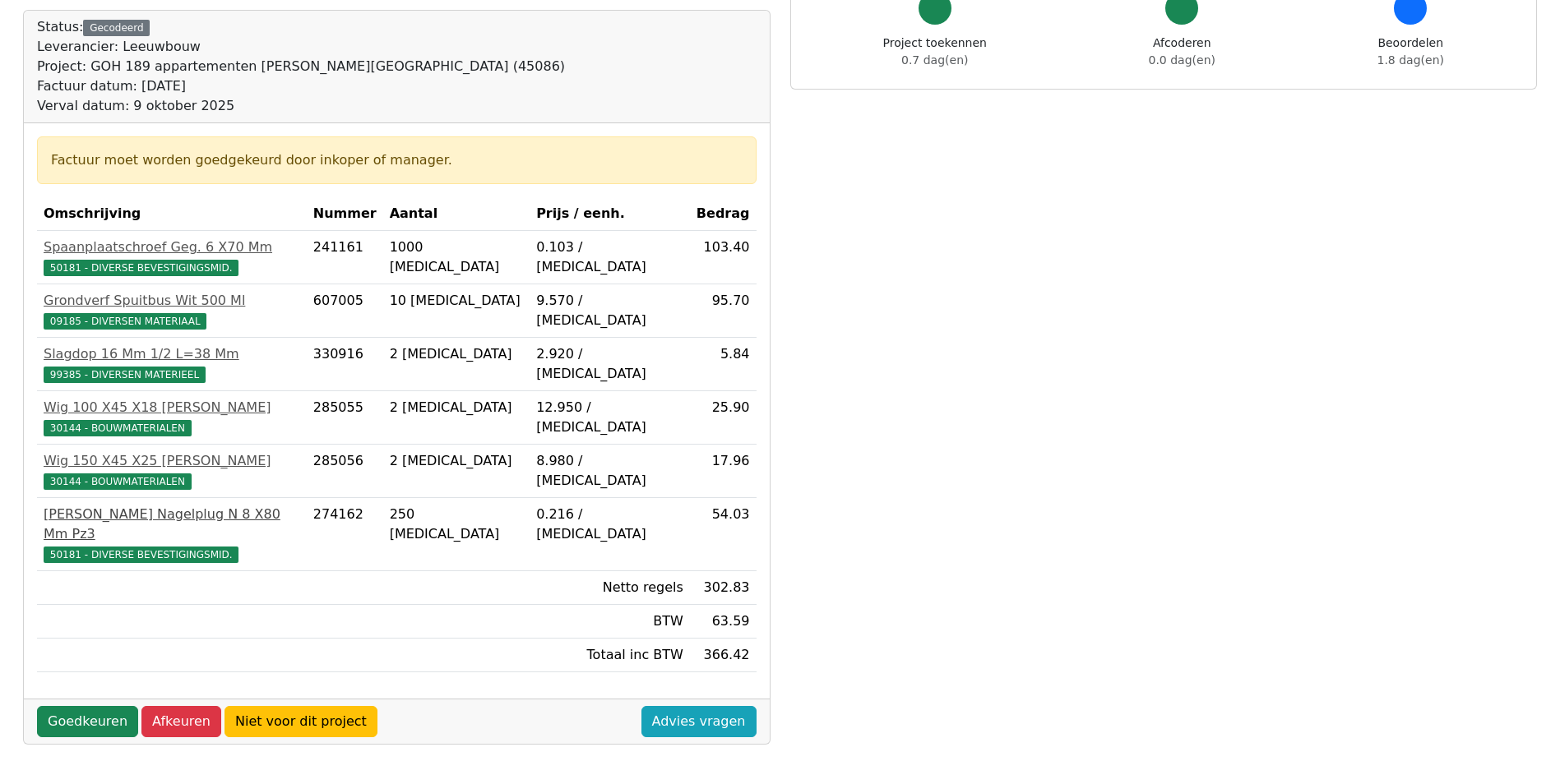
scroll to position [164, 0]
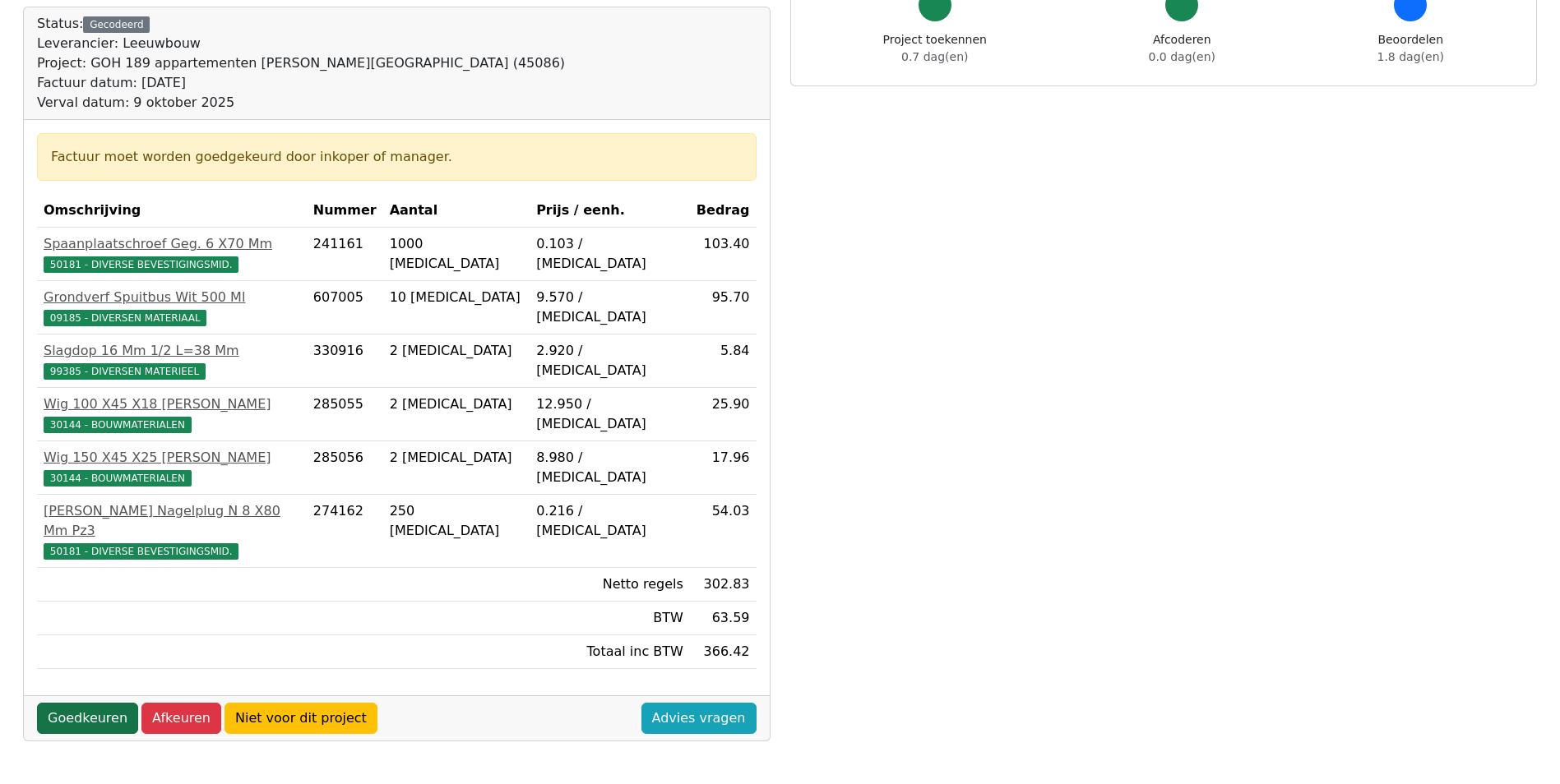
click at [75, 703] on link "Goedkeuren" at bounding box center [87, 718] width 101 height 31
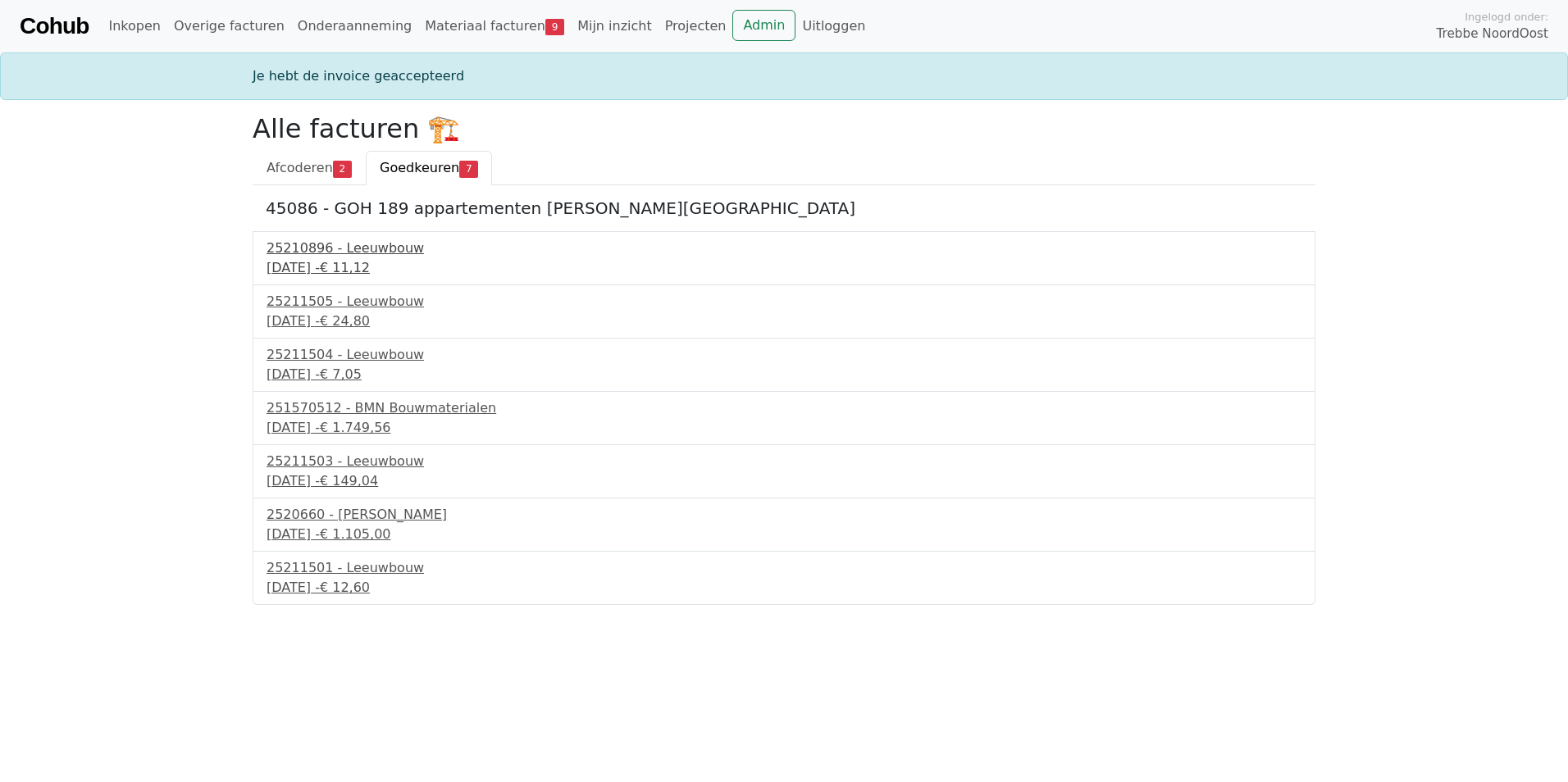
click at [366, 260] on div "9 september 2025 - € 11,12" at bounding box center [784, 268] width 1035 height 20
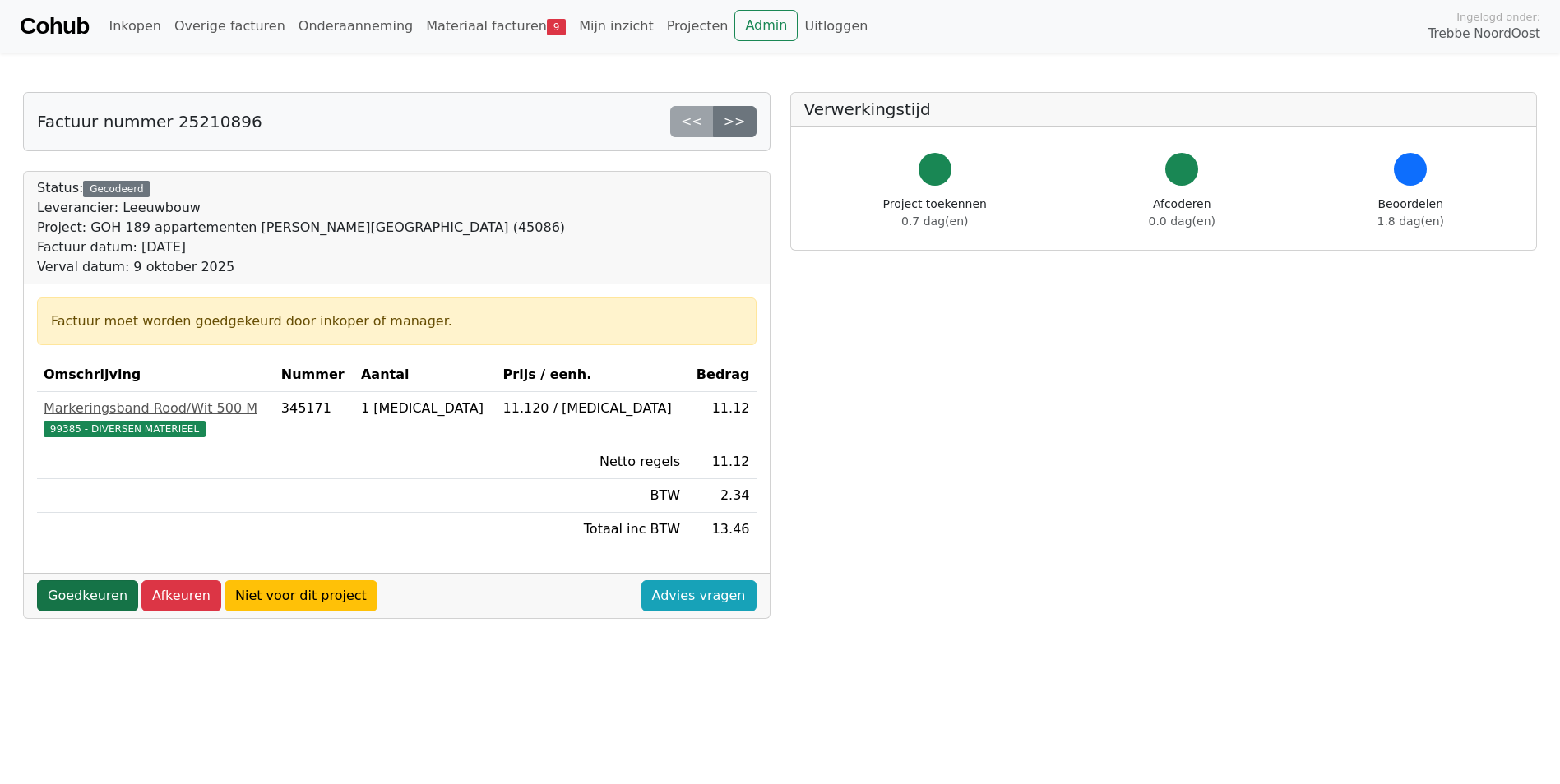
click at [75, 600] on link "Goedkeuren" at bounding box center [87, 596] width 101 height 31
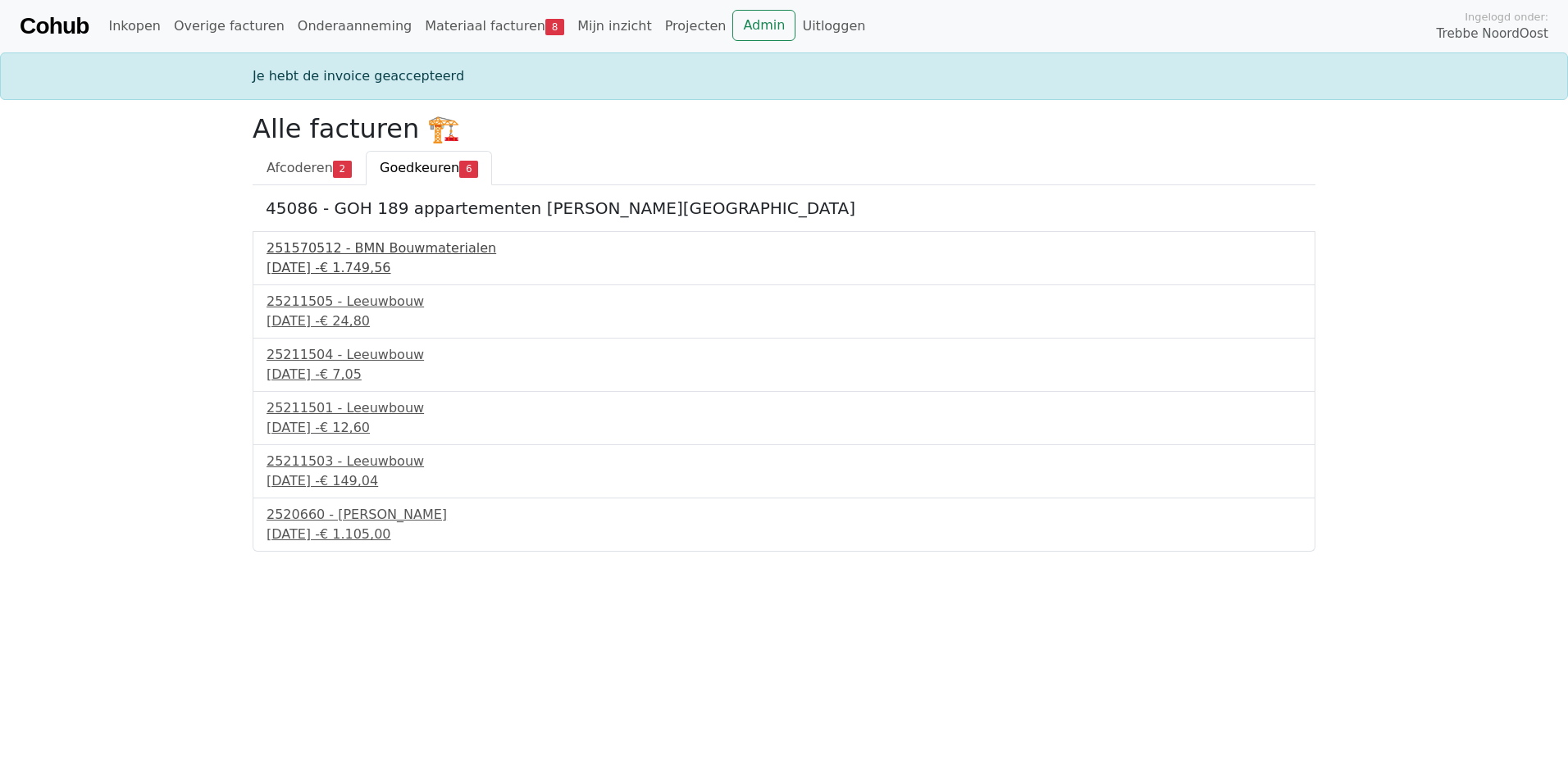
click at [370, 261] on div "[DATE] - € 1.749,56" at bounding box center [784, 268] width 1035 height 20
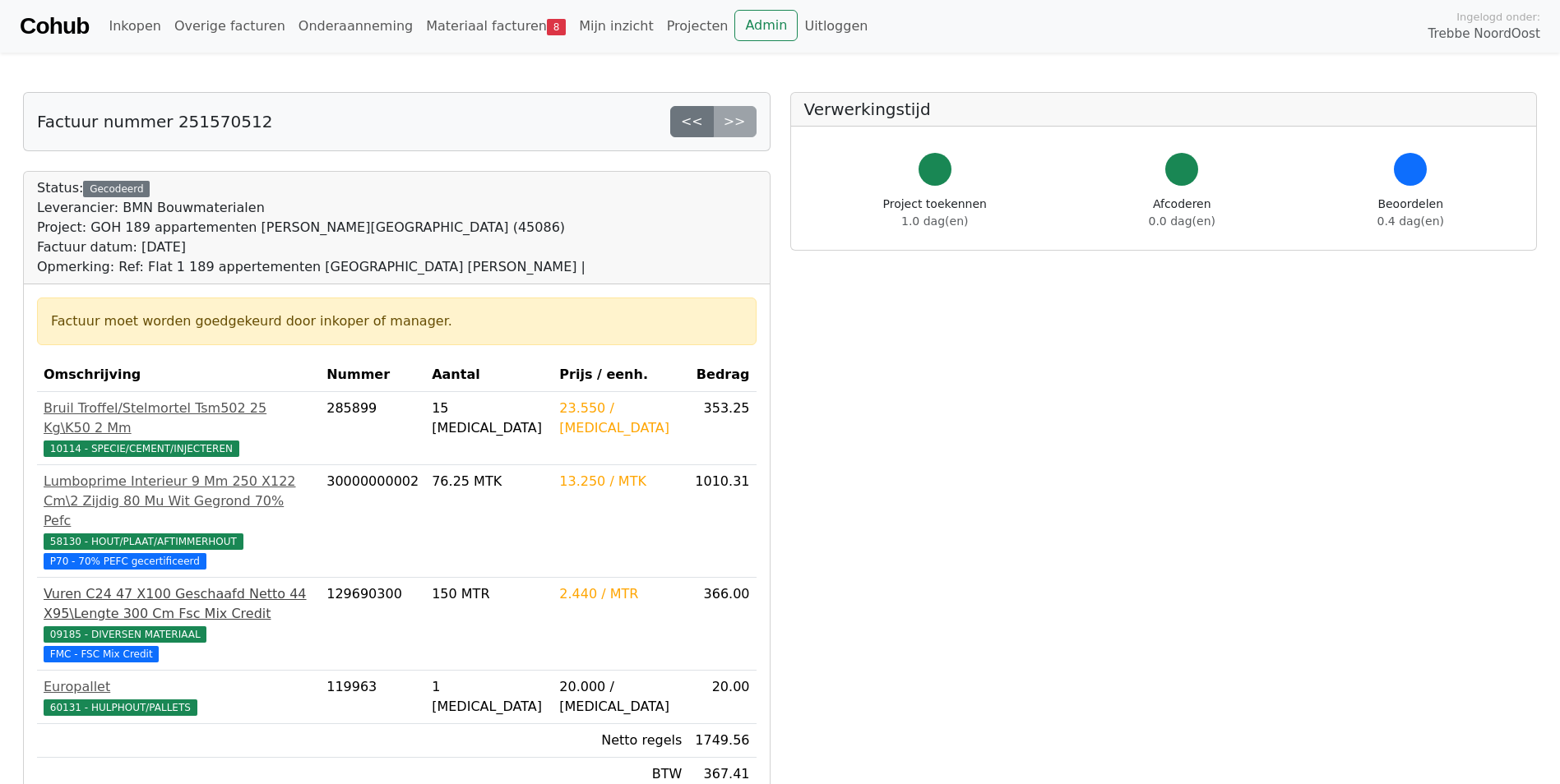
scroll to position [164, 0]
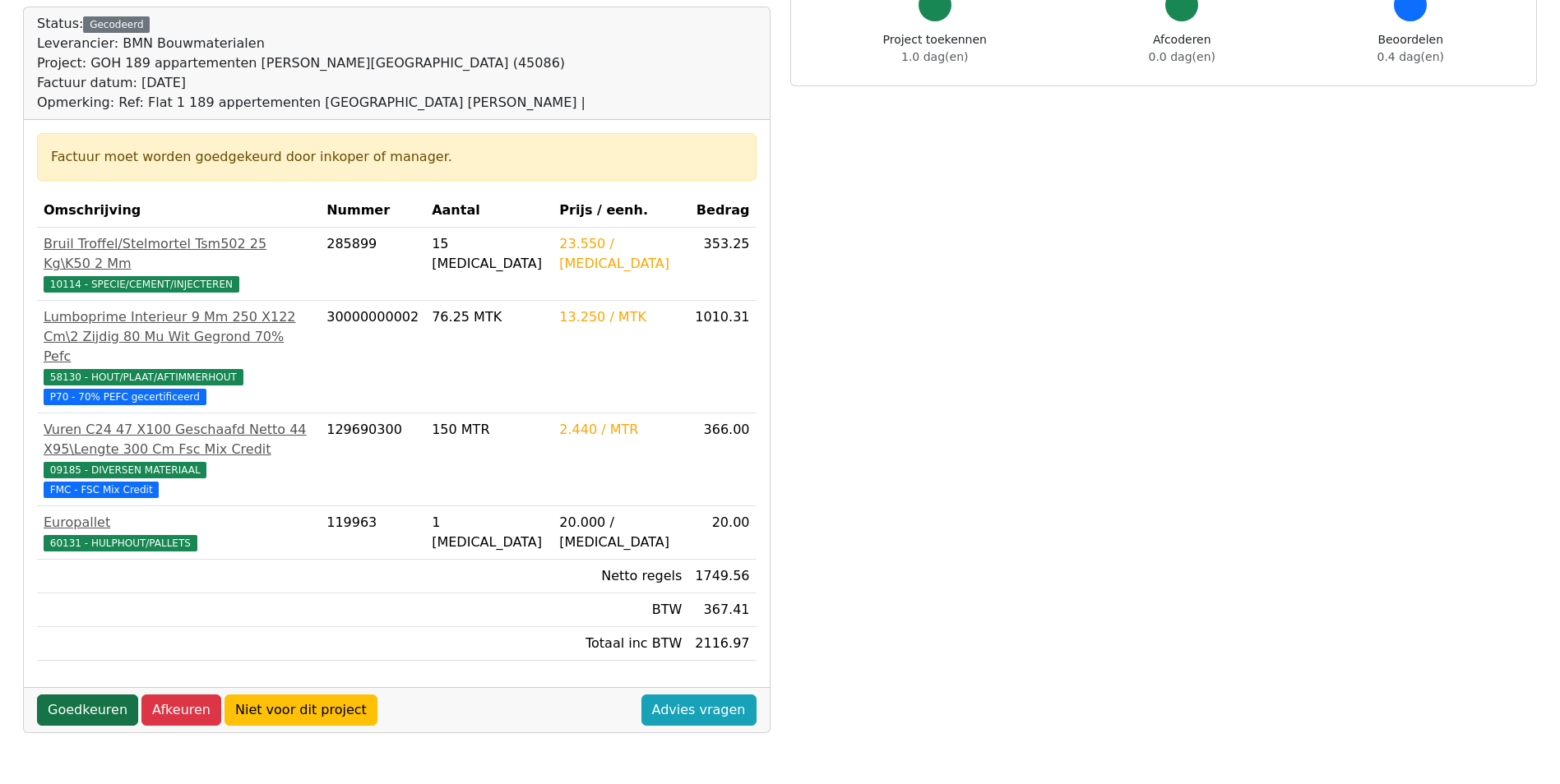
click at [91, 695] on link "Goedkeuren" at bounding box center [87, 711] width 101 height 31
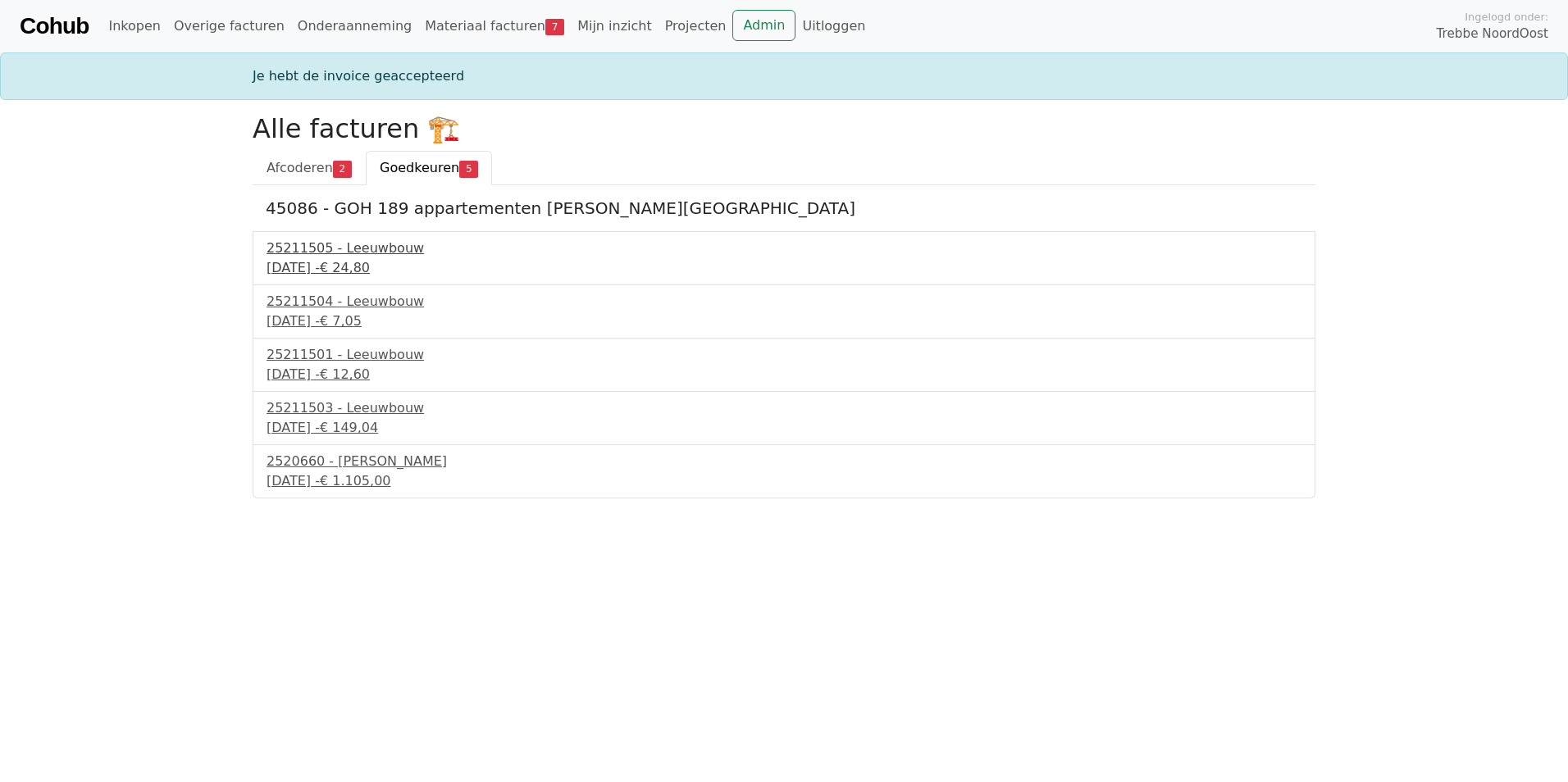
click at [381, 259] on div "[DATE] - € 24,80" at bounding box center [784, 268] width 1035 height 20
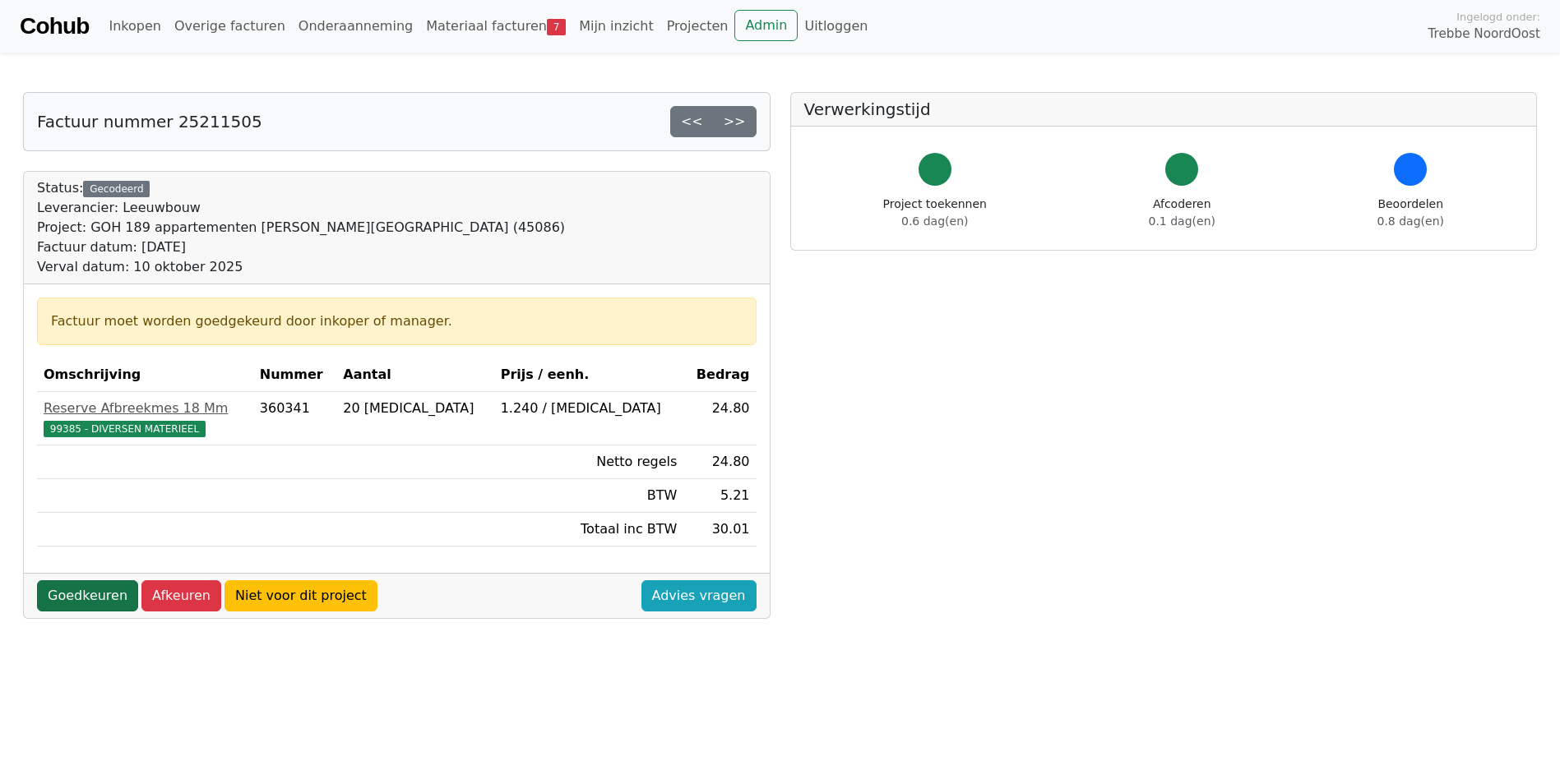
click at [84, 602] on link "Goedkeuren" at bounding box center [87, 596] width 101 height 31
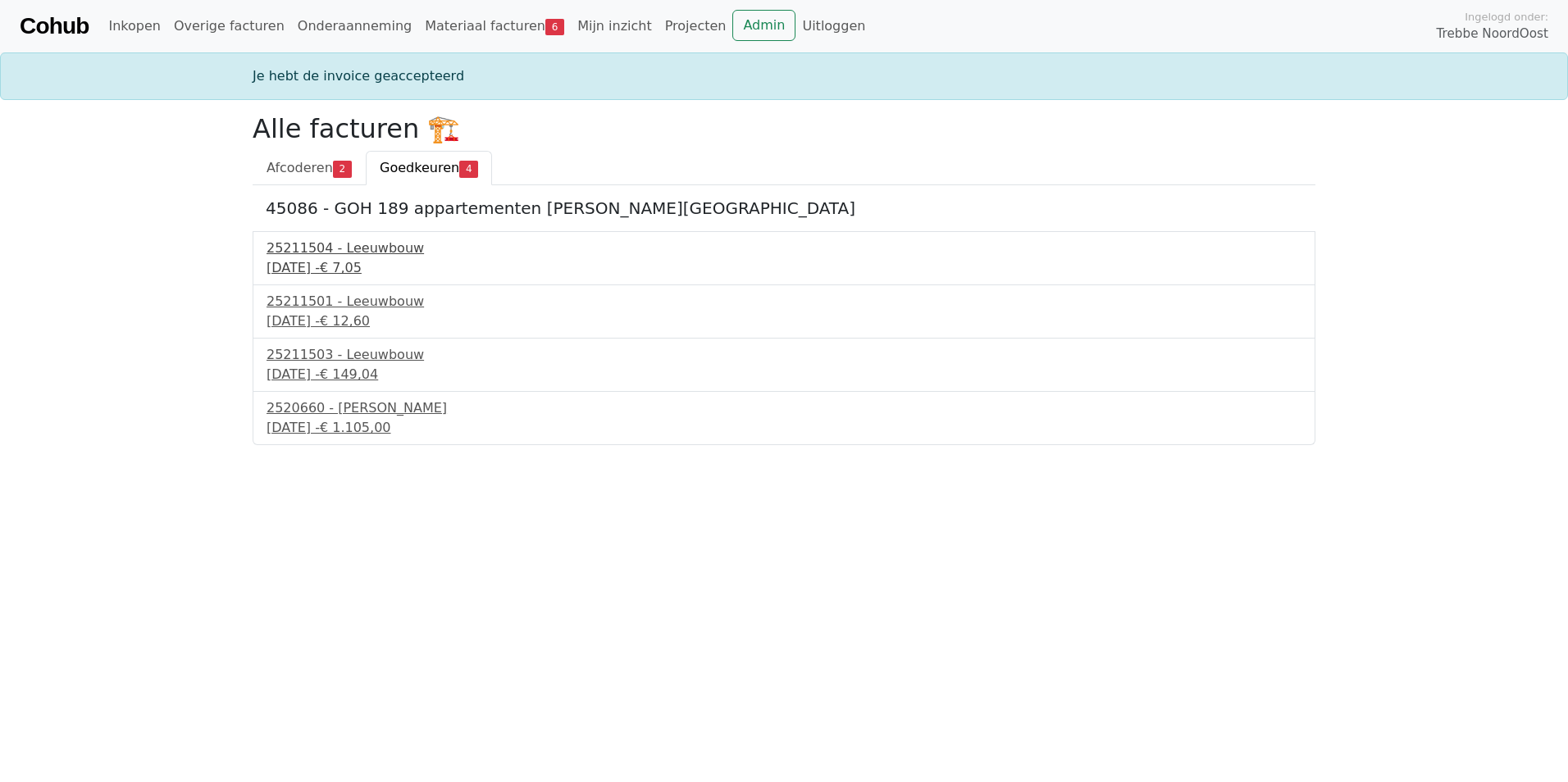
click at [348, 245] on div "25211504 - Leeuwbouw" at bounding box center [784, 248] width 1035 height 20
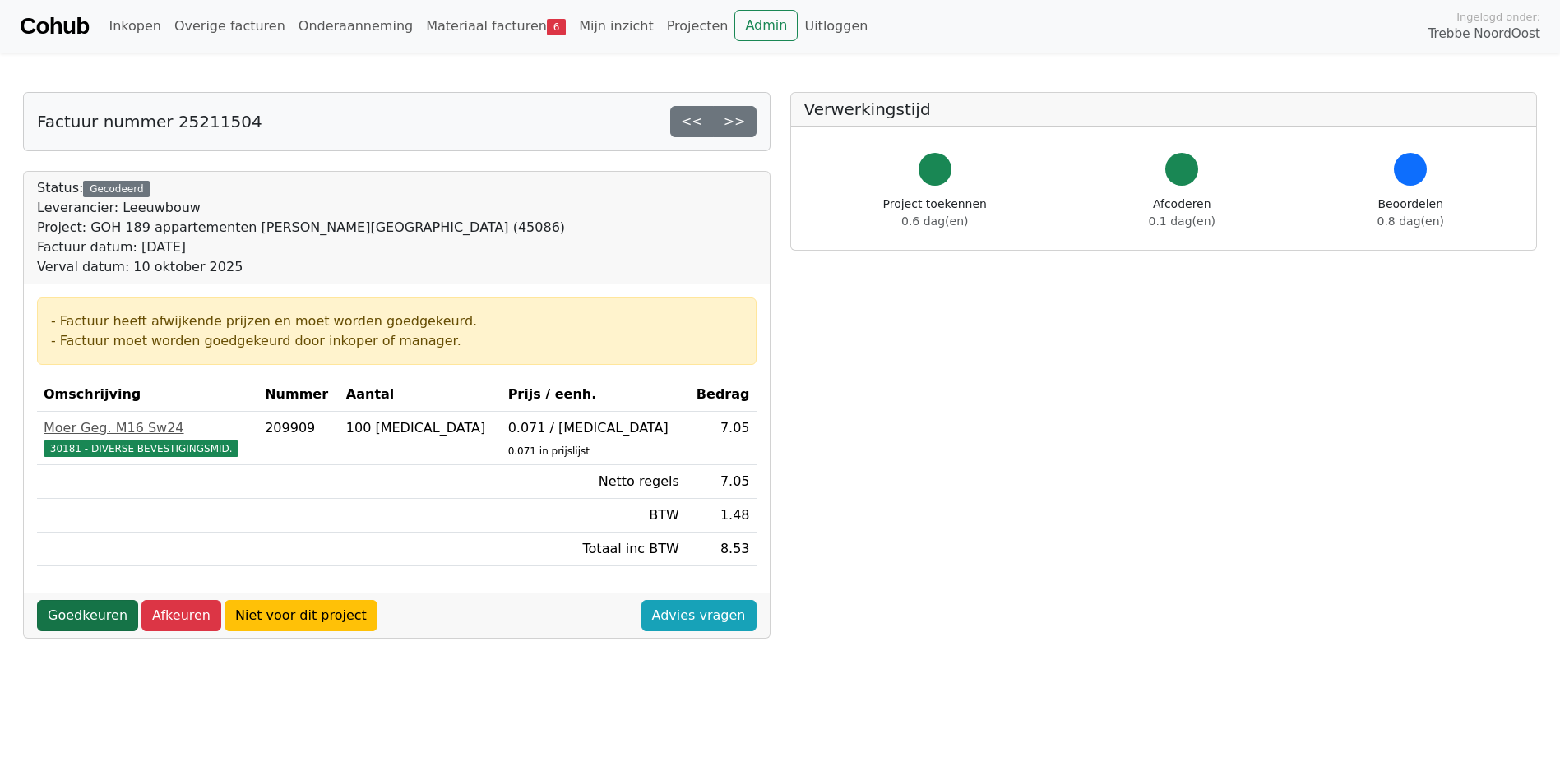
click at [65, 610] on link "Goedkeuren" at bounding box center [87, 616] width 101 height 31
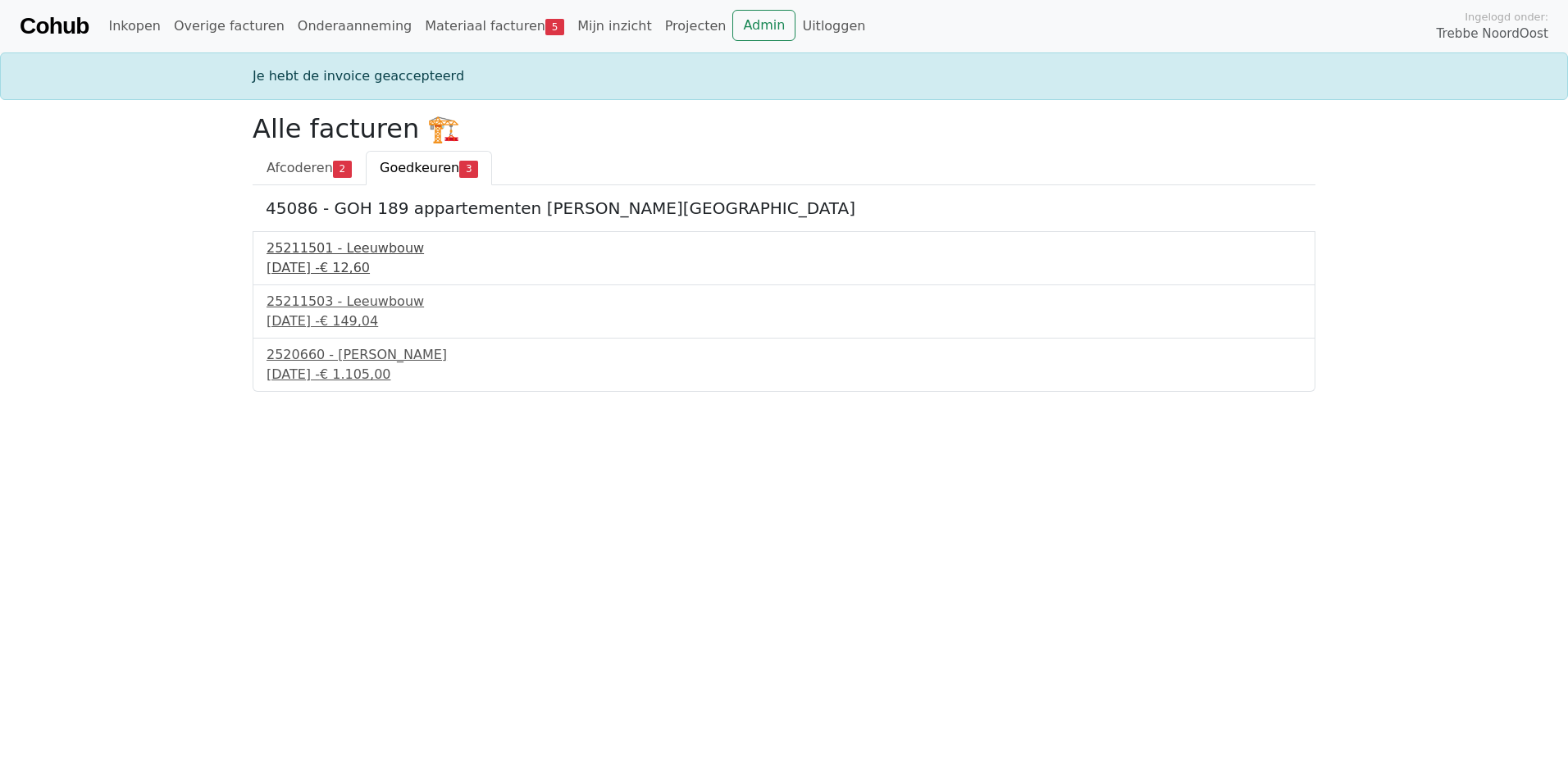
click at [342, 267] on div "[DATE] - € 12,60" at bounding box center [784, 268] width 1035 height 20
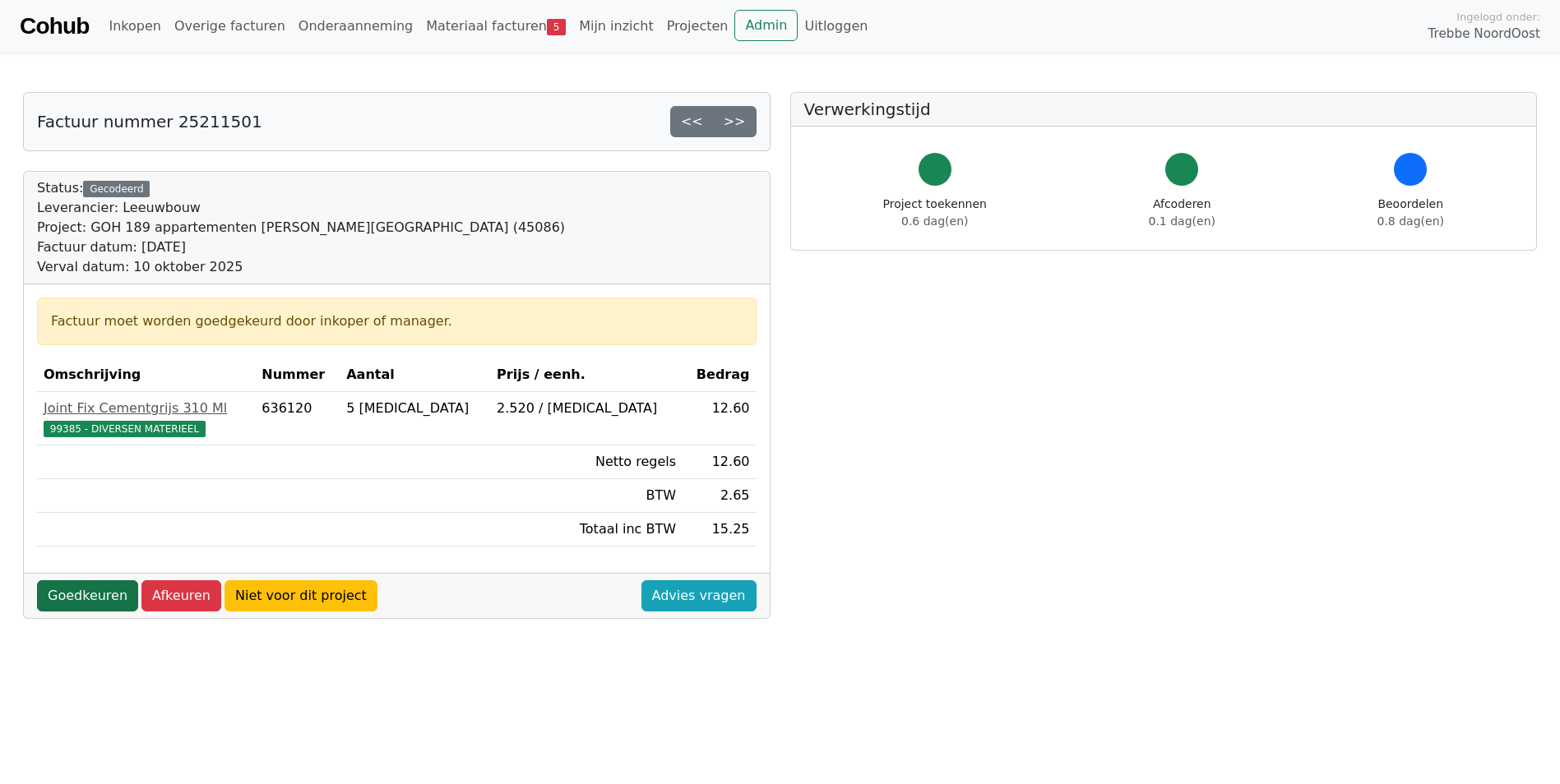
click at [75, 593] on link "Goedkeuren" at bounding box center [87, 596] width 101 height 31
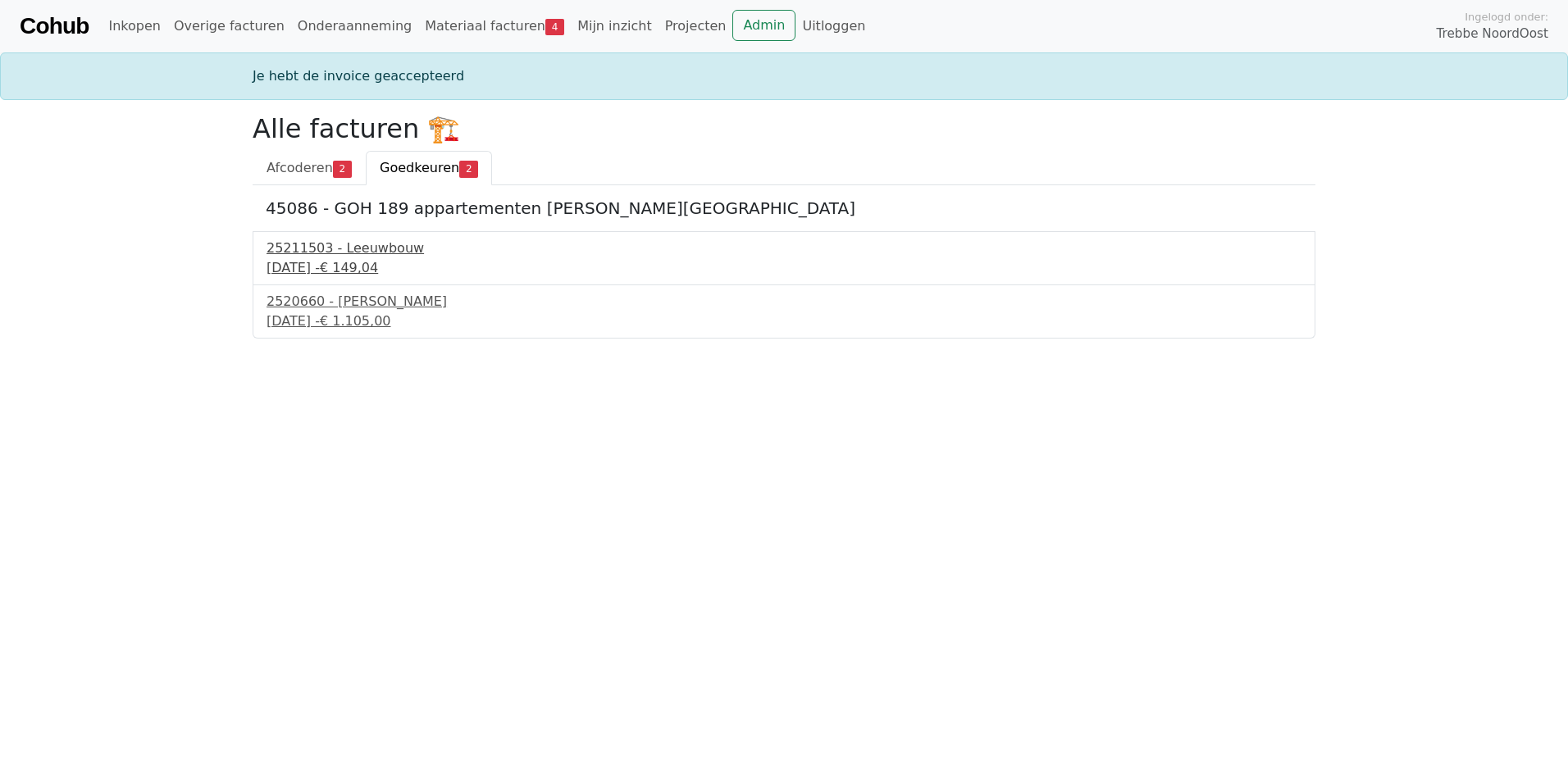
click at [319, 250] on div "25211503 - Leeuwbouw" at bounding box center [784, 248] width 1035 height 20
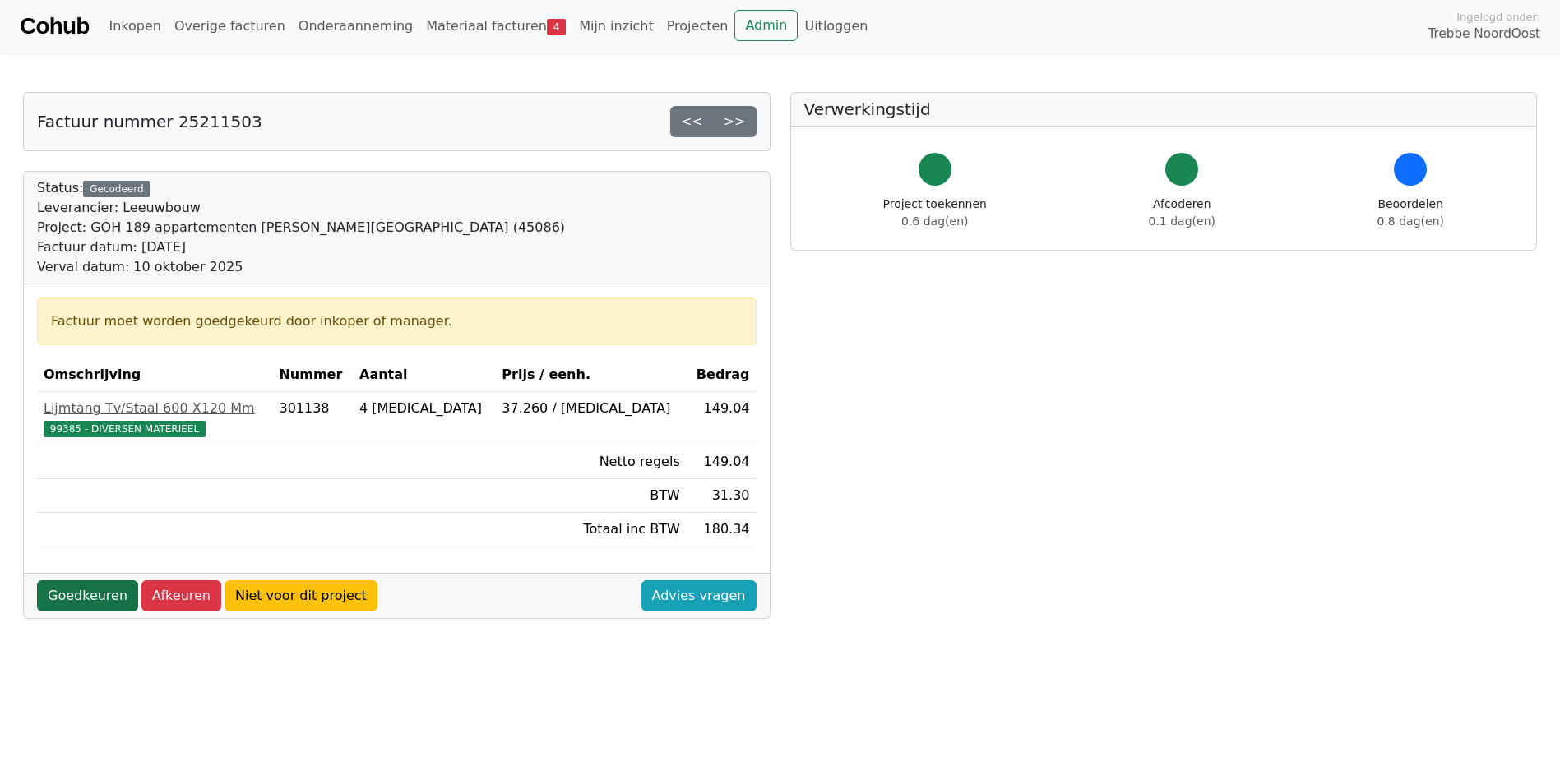
click at [80, 604] on link "Goedkeuren" at bounding box center [87, 596] width 101 height 31
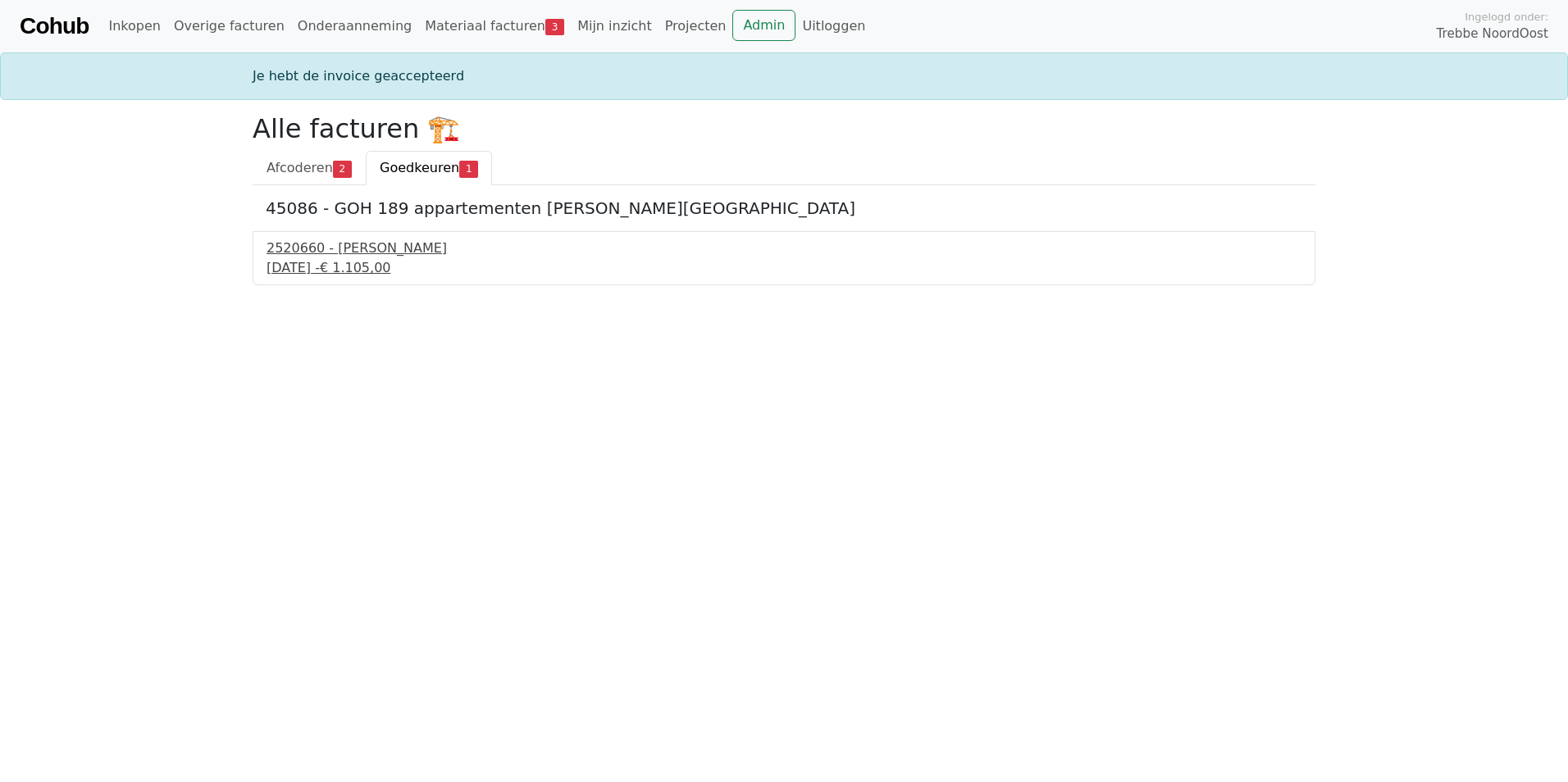
click div "2520660 - [PERSON_NAME]"
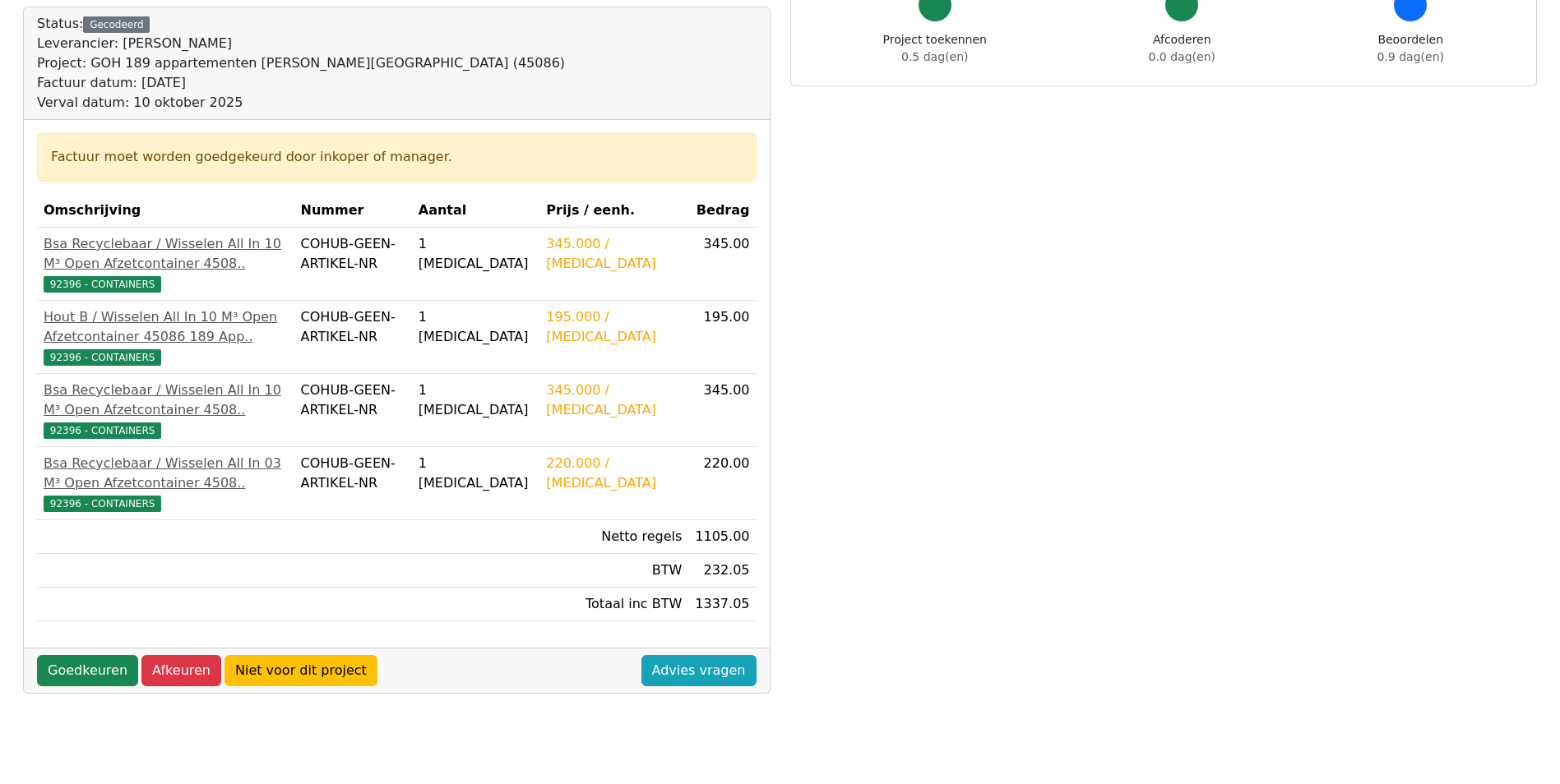
scroll to position [329, 0]
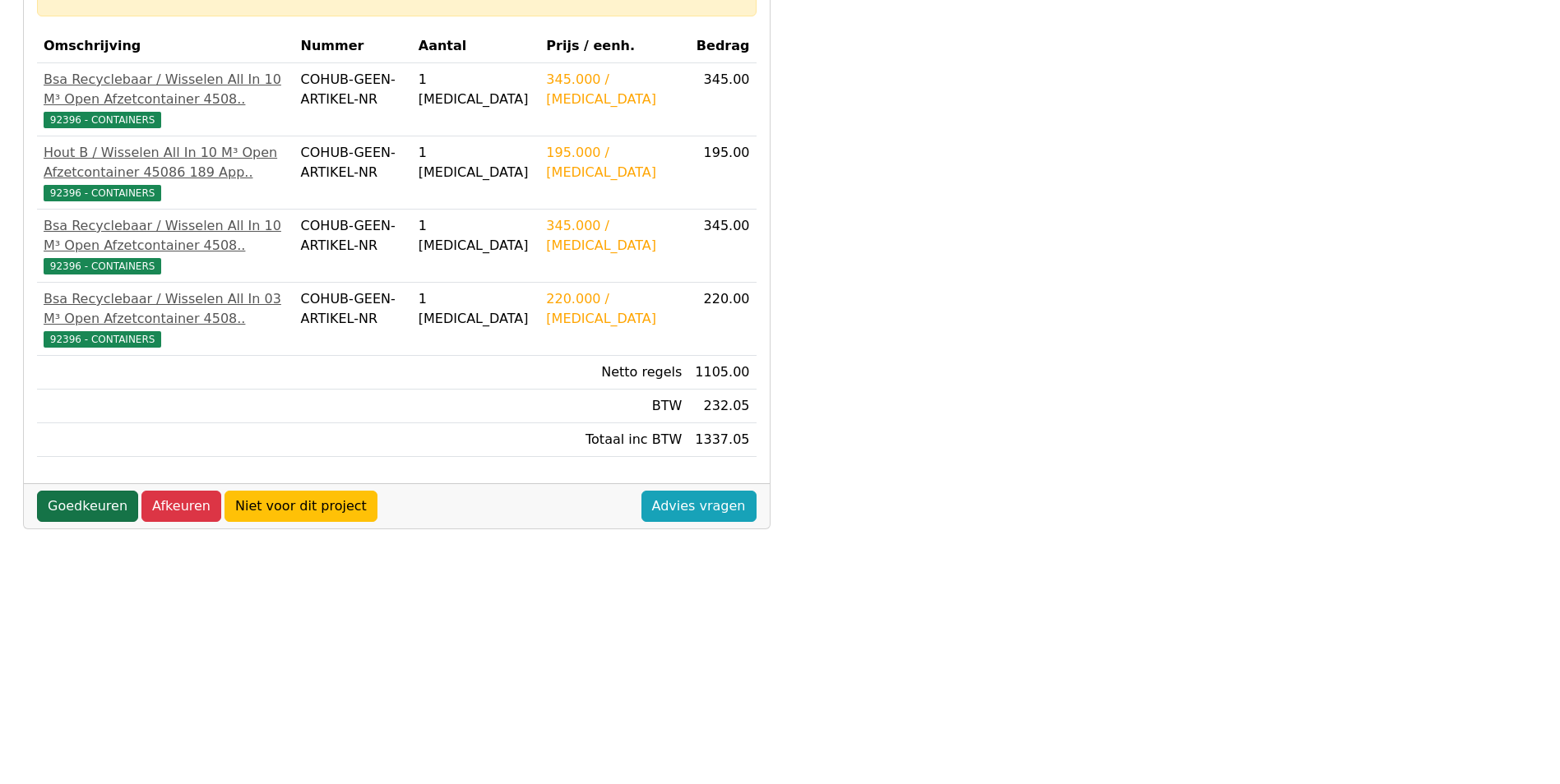
click at [94, 522] on link "Goedkeuren" at bounding box center [87, 506] width 101 height 31
